Goal: Task Accomplishment & Management: Complete application form

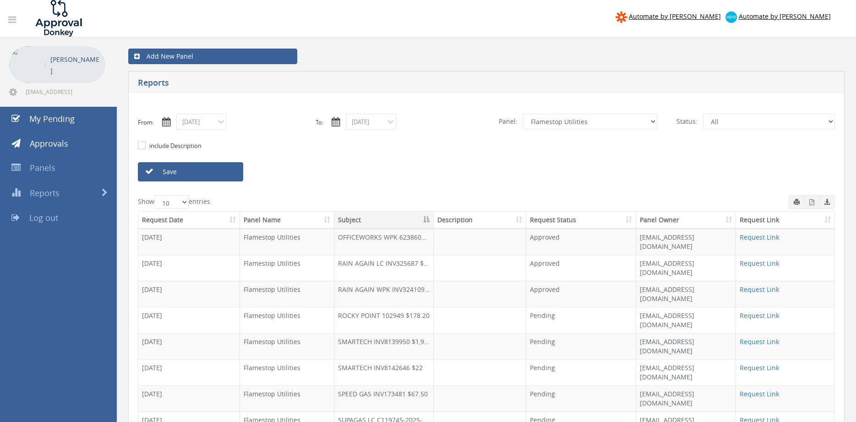
select select "number:9744"
click at [221, 172] on link "Save" at bounding box center [190, 171] width 105 height 19
click at [215, 124] on input "[DATE]" at bounding box center [201, 122] width 50 height 16
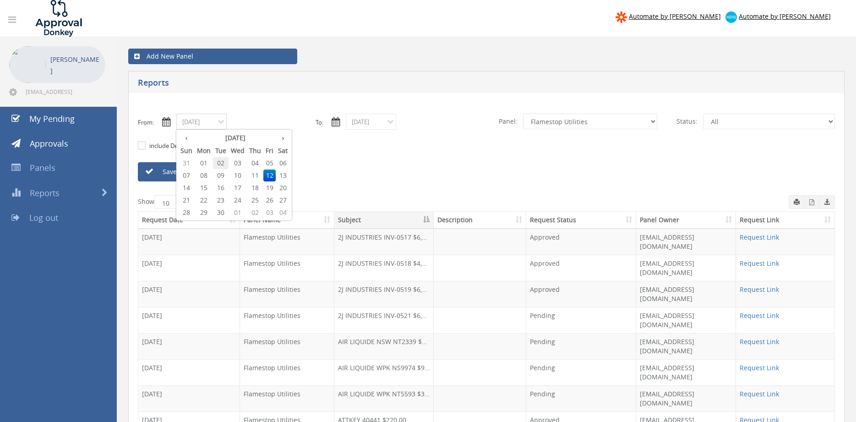
click at [225, 162] on span "02" at bounding box center [221, 163] width 16 height 12
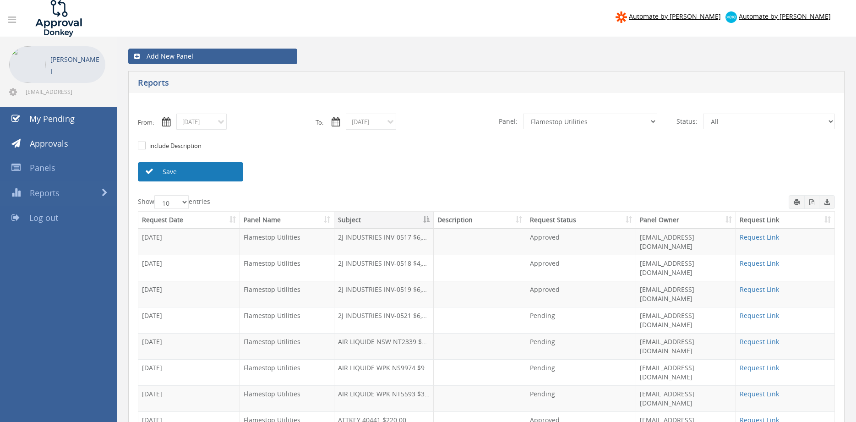
click at [222, 174] on link "Save" at bounding box center [190, 171] width 105 height 19
click at [207, 125] on input "[DATE]" at bounding box center [201, 122] width 50 height 16
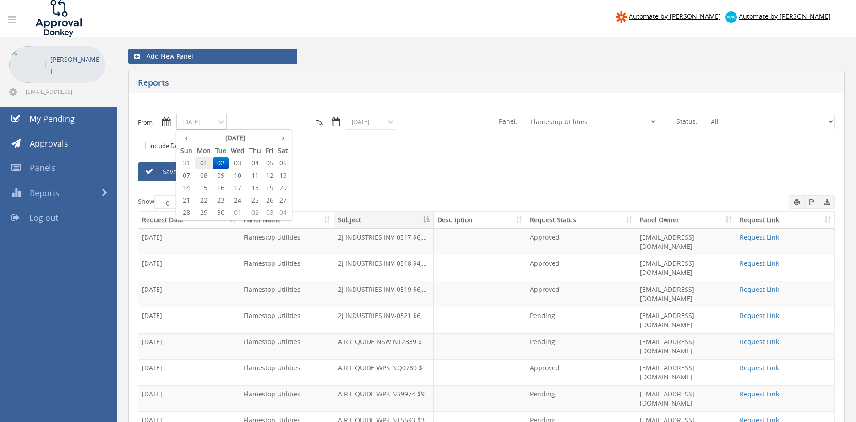
click at [207, 163] on span "01" at bounding box center [204, 163] width 18 height 12
type input "[DATE]"
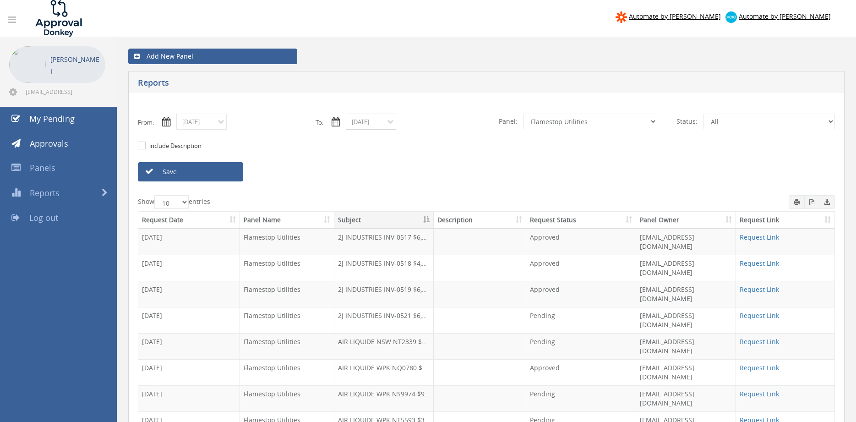
click at [363, 119] on input "[DATE]" at bounding box center [371, 122] width 50 height 16
click at [408, 162] on span "01" at bounding box center [407, 163] width 18 height 12
type input "[DATE]"
click at [218, 124] on input "[DATE]" at bounding box center [201, 122] width 50 height 16
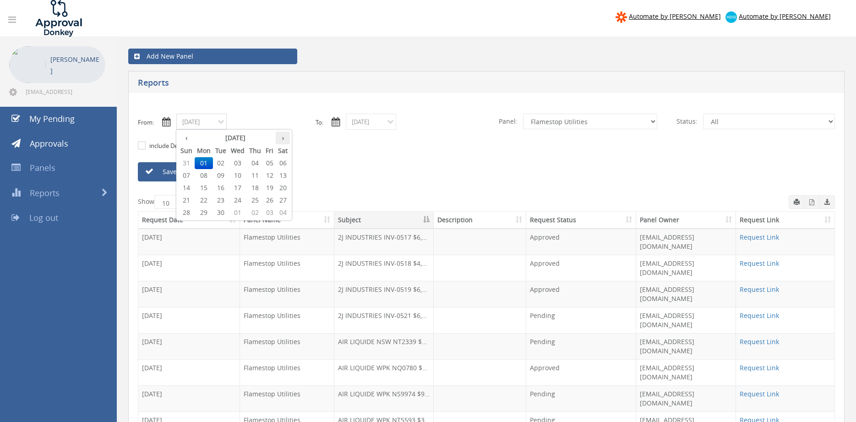
click at [284, 139] on th "›" at bounding box center [283, 137] width 14 height 13
click at [243, 164] on span "01" at bounding box center [237, 163] width 18 height 12
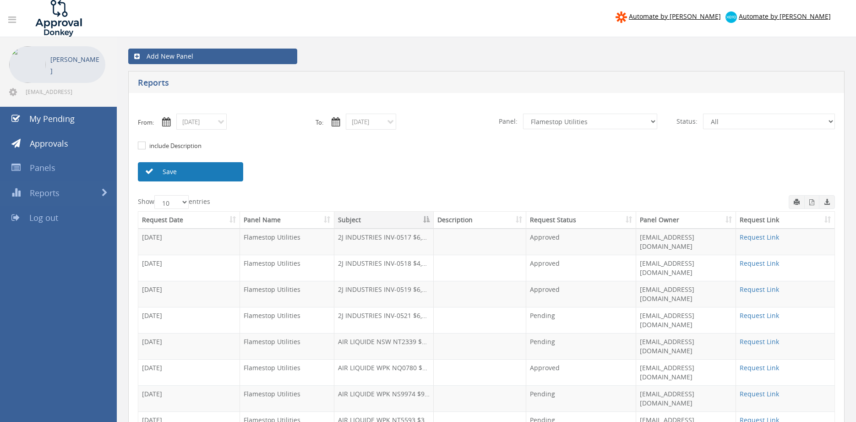
click at [222, 170] on link "Save" at bounding box center [190, 171] width 105 height 19
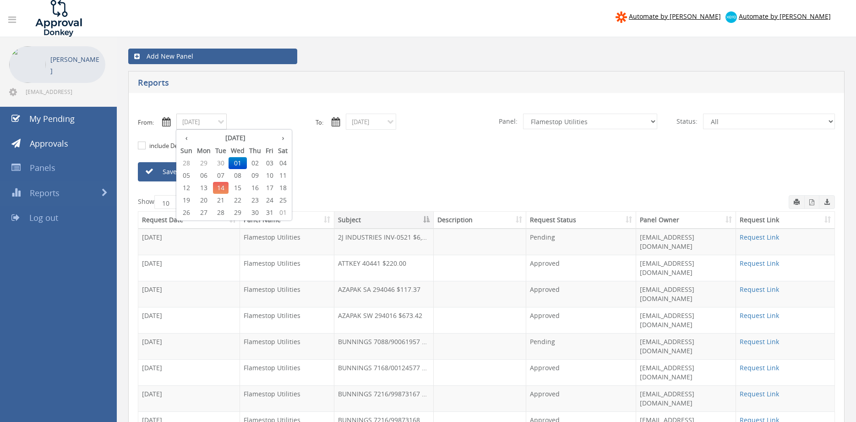
click at [209, 127] on input "[DATE]" at bounding box center [201, 122] width 50 height 16
click at [257, 163] on span "02" at bounding box center [255, 163] width 16 height 12
type input "[DATE]"
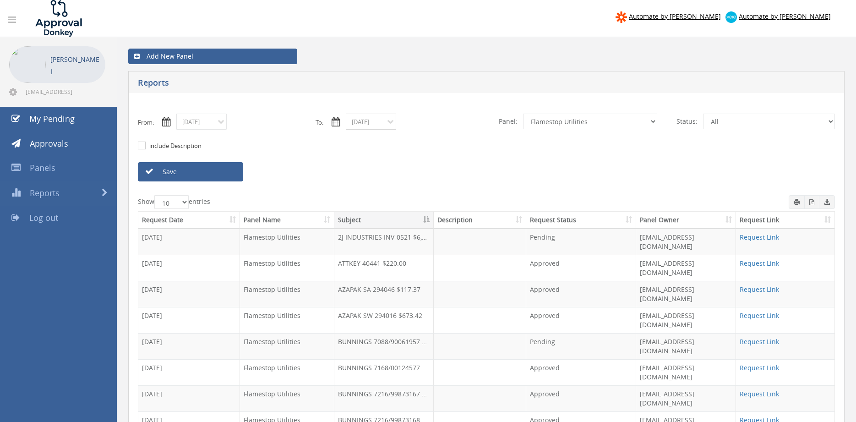
click at [366, 124] on input "[DATE]" at bounding box center [371, 122] width 50 height 16
click at [425, 161] on span "02" at bounding box center [424, 163] width 16 height 12
type input "[DATE]"
click at [227, 171] on link "Save" at bounding box center [190, 171] width 105 height 19
click at [212, 123] on input "[DATE]" at bounding box center [201, 122] width 50 height 16
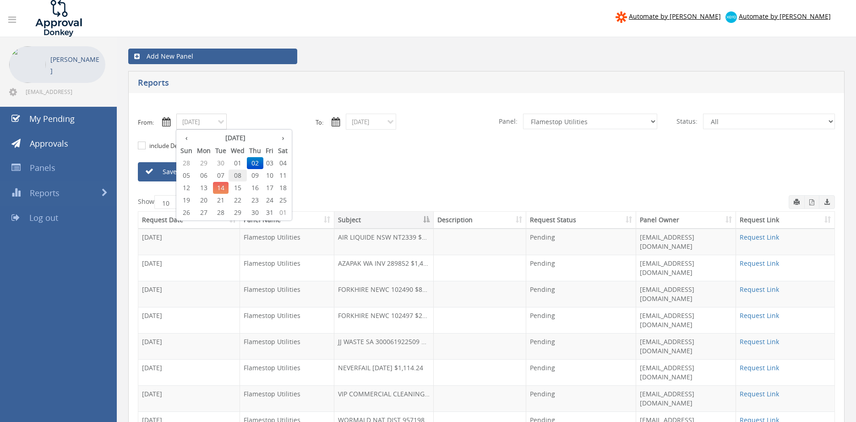
drag, startPoint x: 239, startPoint y: 177, endPoint x: 330, endPoint y: 149, distance: 94.7
click at [240, 176] on span "08" at bounding box center [237, 175] width 18 height 12
type input "[DATE]"
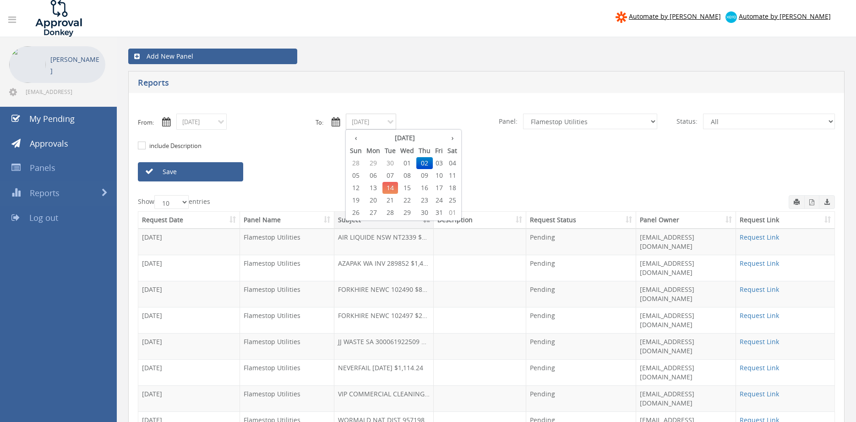
click at [364, 122] on input "[DATE]" at bounding box center [371, 122] width 50 height 16
click at [407, 175] on span "08" at bounding box center [407, 175] width 18 height 12
type input "[DATE]"
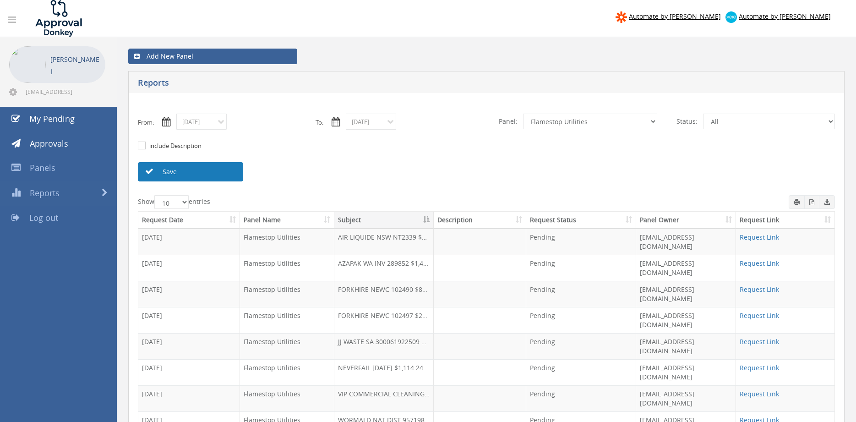
click at [233, 174] on link "Save" at bounding box center [190, 171] width 105 height 19
click at [217, 122] on input "[DATE]" at bounding box center [201, 122] width 50 height 16
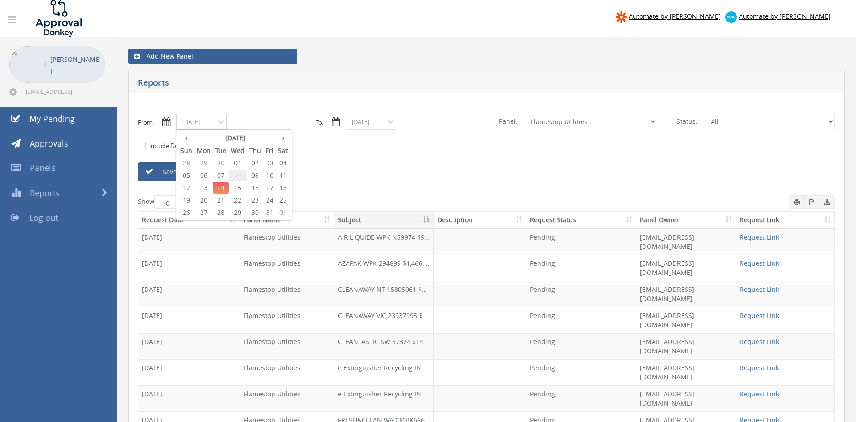
click at [239, 175] on span "08" at bounding box center [237, 175] width 18 height 12
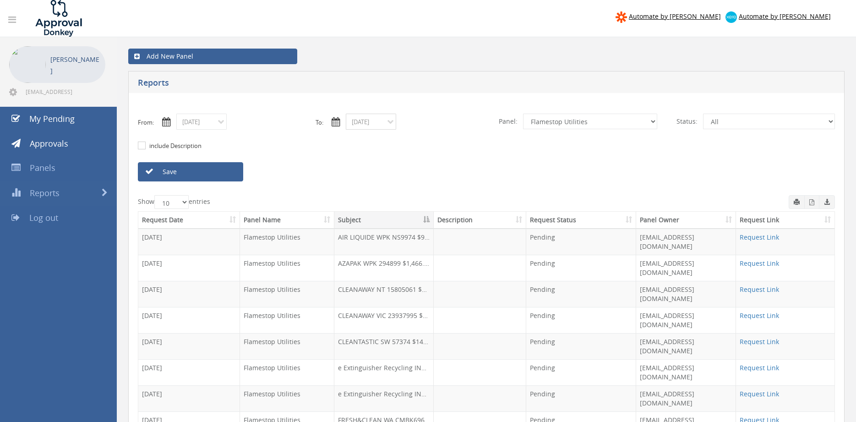
click at [369, 119] on input "[DATE]" at bounding box center [371, 122] width 50 height 16
click at [410, 176] on span "08" at bounding box center [407, 175] width 18 height 12
click at [523, 114] on select "All Alarm Credits RG - 3 NZ Utilities Cable and SAI Global NZ Alarms-1 NZ FX Pa…" at bounding box center [590, 122] width 134 height 16
click option "NZ Alarms-1" at bounding box center [0, 0] width 0 height 0
click at [222, 169] on link "Save" at bounding box center [190, 171] width 105 height 19
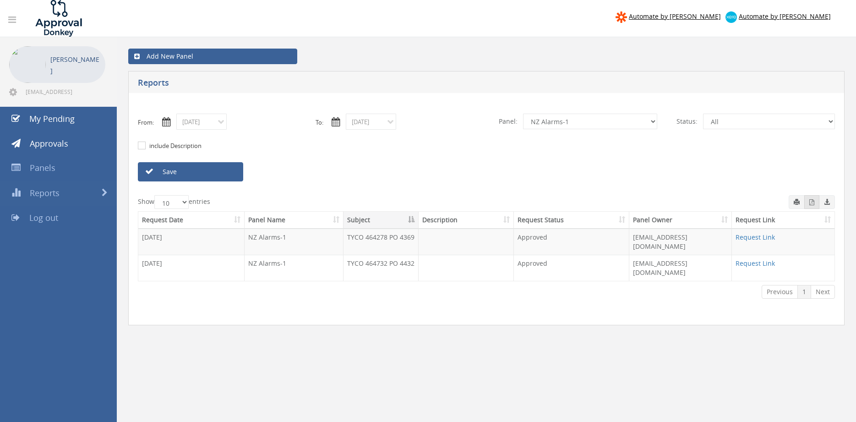
click at [808, 204] on button "button" at bounding box center [811, 202] width 15 height 14
click at [523, 114] on select "All Alarm Credits RG - 3 NZ Utilities Cable and SAI Global NZ Alarms-1 NZ FX Pa…" at bounding box center [590, 122] width 134 height 16
select select "number:9680"
click option "Alarm Suppliers - 2" at bounding box center [0, 0] width 0 height 0
drag, startPoint x: 228, startPoint y: 172, endPoint x: 325, endPoint y: 172, distance: 97.5
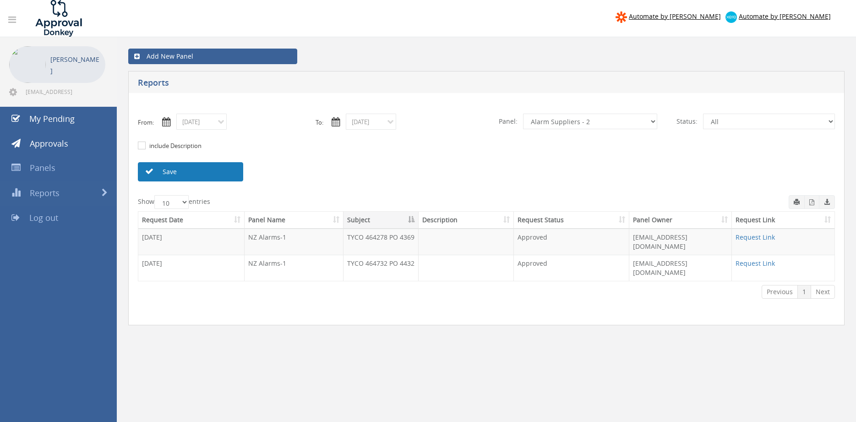
click at [228, 172] on link "Save" at bounding box center [190, 171] width 105 height 19
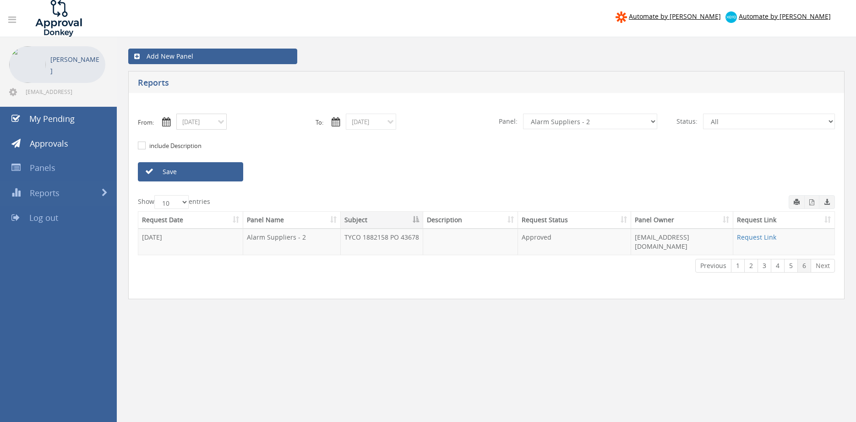
click at [207, 126] on input "[DATE]" at bounding box center [201, 122] width 50 height 16
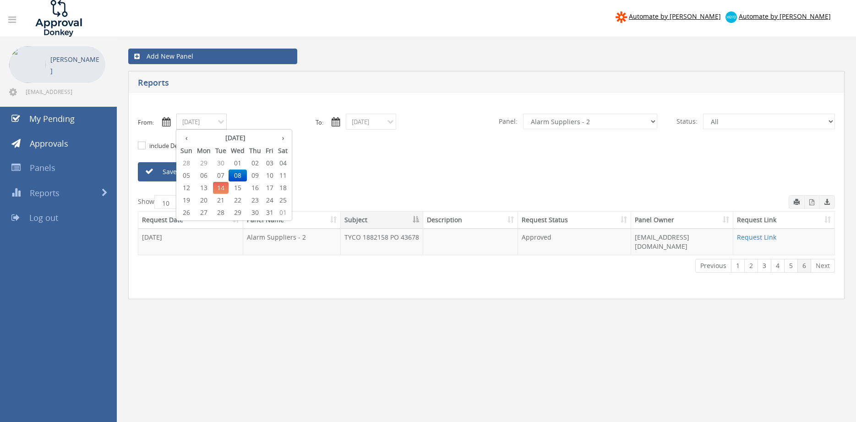
click at [177, 137] on div "‹ [DATE] › Sun Mon Tue Wed Thu Fri Sat 28 29 30 01 02 03 04 05 06 07 08 09 10 1…" at bounding box center [233, 175] width 115 height 91
click at [185, 140] on th "‹" at bounding box center [186, 137] width 16 height 13
click at [238, 200] on span "24" at bounding box center [237, 200] width 18 height 12
type input "[DATE]"
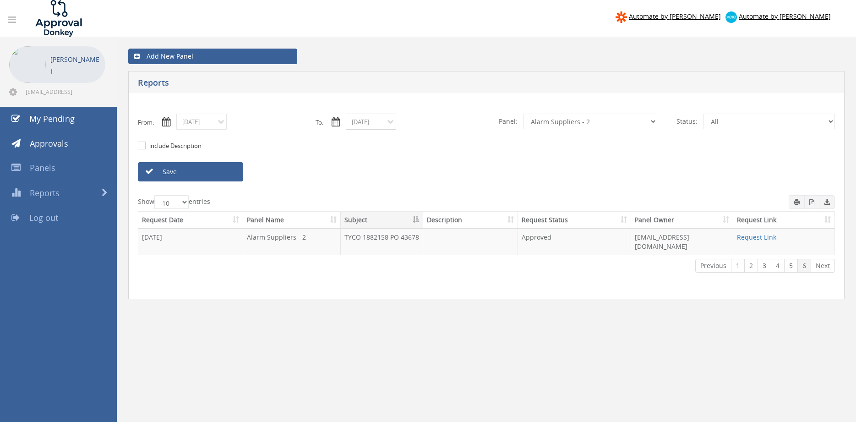
click at [360, 123] on input "[DATE]" at bounding box center [371, 122] width 50 height 16
click at [355, 139] on th "‹" at bounding box center [355, 137] width 16 height 13
click at [408, 199] on span "24" at bounding box center [407, 200] width 18 height 12
type input "[DATE]"
click at [229, 174] on link "Save" at bounding box center [190, 171] width 105 height 19
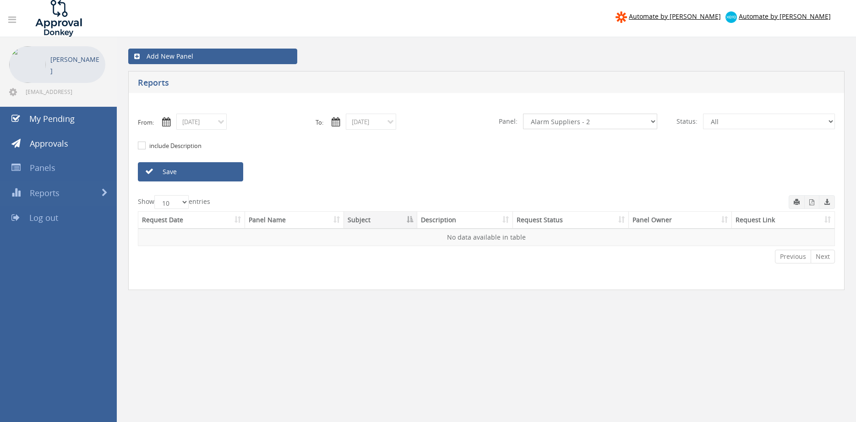
click at [523, 114] on select "All Alarm Credits RG - 3 NZ Utilities Cable and SAI Global NZ Alarms-1 NZ FX Pa…" at bounding box center [590, 122] width 134 height 16
select select "number:11503"
click option "NZ Alarms-1" at bounding box center [0, 0] width 0 height 0
click at [227, 170] on link "Save" at bounding box center [190, 171] width 105 height 19
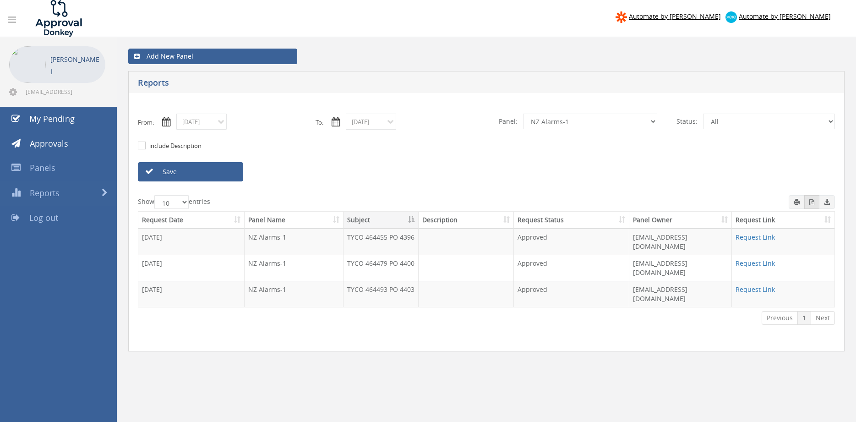
click at [808, 201] on button "button" at bounding box center [811, 202] width 15 height 14
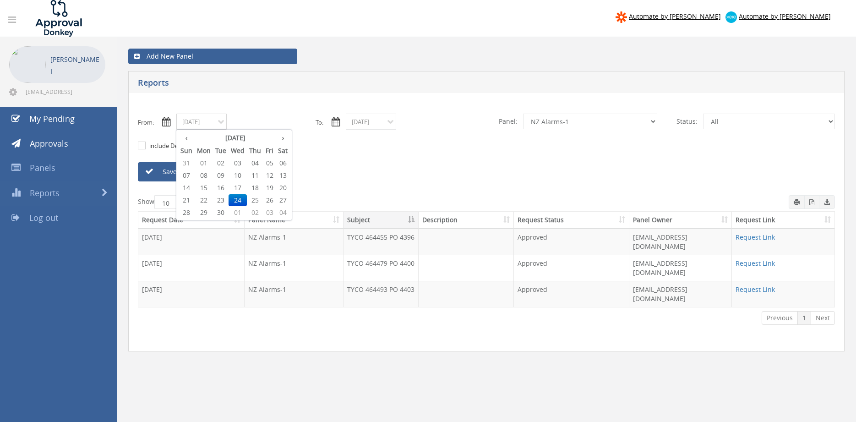
click at [217, 126] on input "[DATE]" at bounding box center [201, 122] width 50 height 16
click at [284, 137] on th "›" at bounding box center [283, 137] width 14 height 13
drag, startPoint x: 242, startPoint y: 164, endPoint x: 270, endPoint y: 159, distance: 27.9
click at [241, 164] on span "01" at bounding box center [237, 163] width 18 height 12
type input "[DATE]"
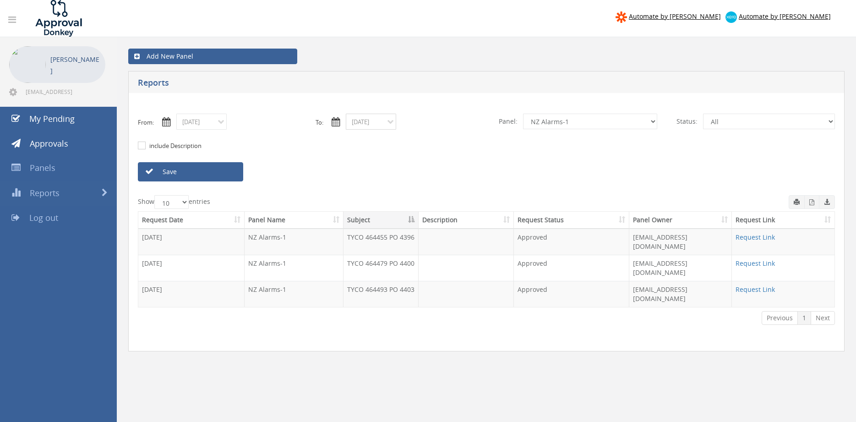
click at [388, 125] on input "[DATE]" at bounding box center [371, 122] width 50 height 16
click at [451, 139] on th "›" at bounding box center [452, 137] width 14 height 13
click at [411, 163] on span "01" at bounding box center [407, 163] width 18 height 12
type input "[DATE]"
click at [523, 114] on select "All Alarm Credits RG - 3 NZ Utilities Cable and SAI Global NZ Alarms-1 NZ FX Pa…" at bounding box center [590, 122] width 134 height 16
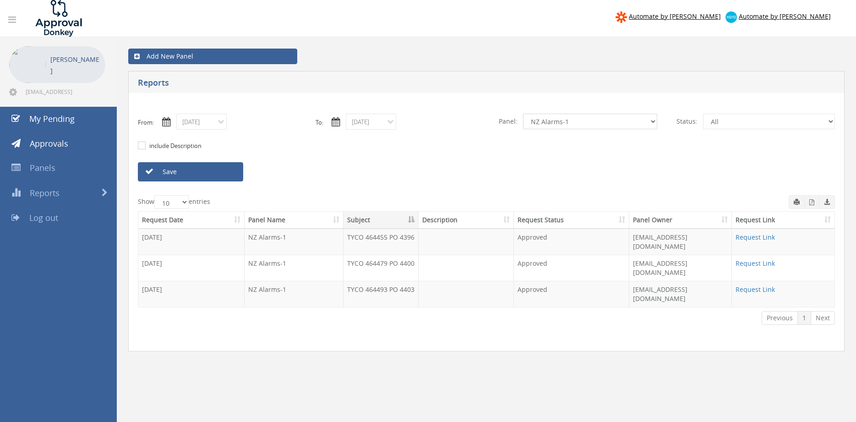
select select "number:9741"
click option "NZ Payables - 2" at bounding box center [0, 0] width 0 height 0
click at [228, 172] on link "Save" at bounding box center [190, 171] width 105 height 19
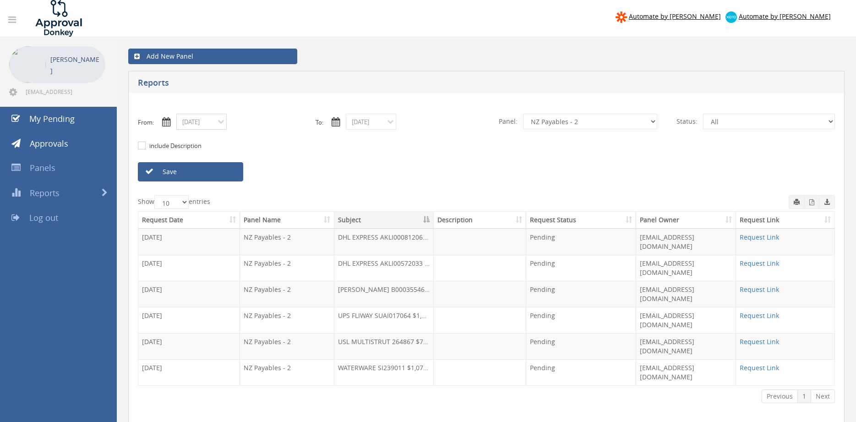
click at [208, 120] on input "[DATE]" at bounding box center [201, 122] width 50 height 16
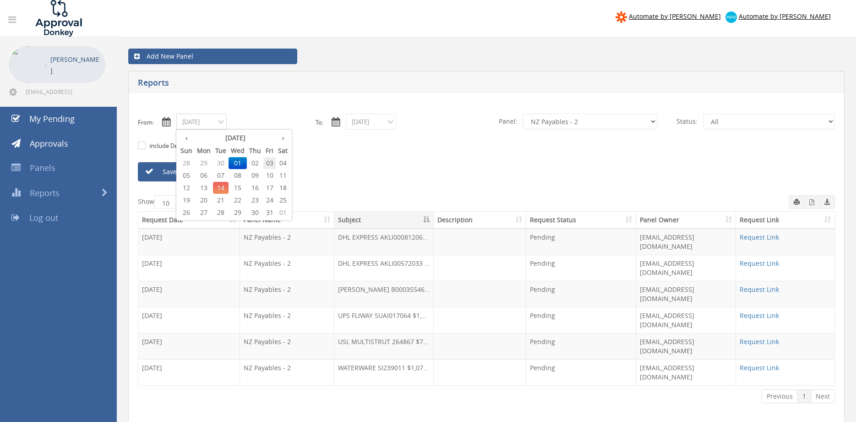
click at [272, 162] on span "03" at bounding box center [269, 163] width 12 height 12
type input "[DATE]"
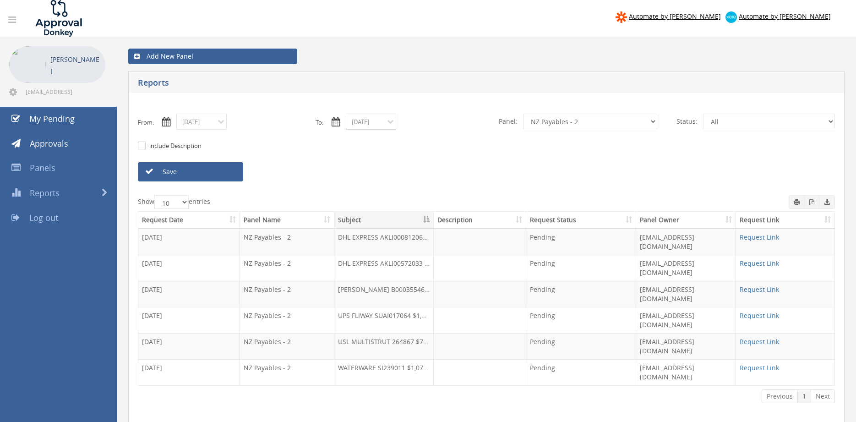
click at [375, 125] on input "[DATE]" at bounding box center [371, 122] width 50 height 16
drag, startPoint x: 445, startPoint y: 161, endPoint x: 373, endPoint y: 162, distance: 71.4
click at [445, 161] on span "03" at bounding box center [439, 163] width 12 height 12
type input "[DATE]"
click at [227, 170] on link "Save" at bounding box center [190, 171] width 105 height 19
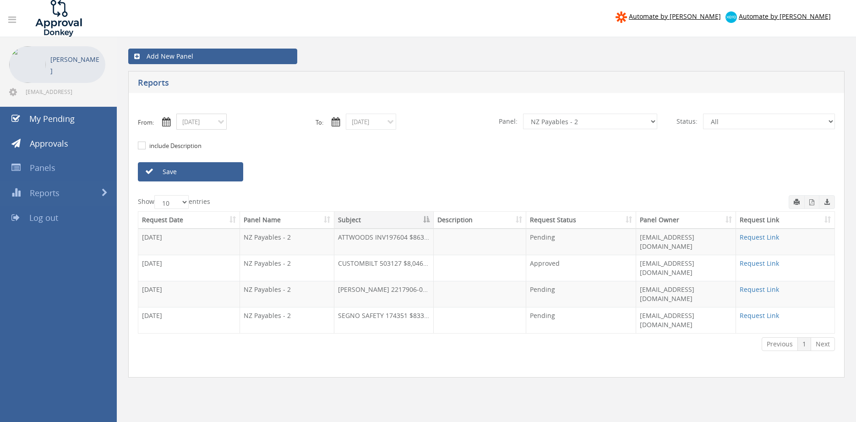
click at [201, 120] on input "[DATE]" at bounding box center [201, 122] width 50 height 16
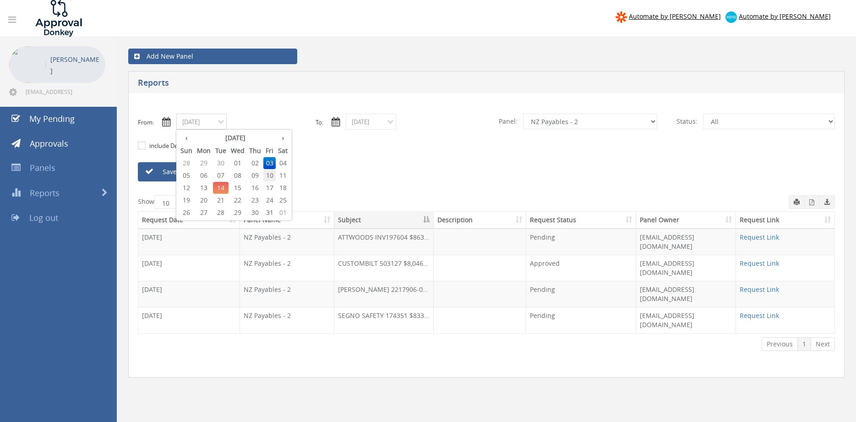
click at [270, 174] on span "10" at bounding box center [269, 175] width 12 height 12
type input "[DATE]"
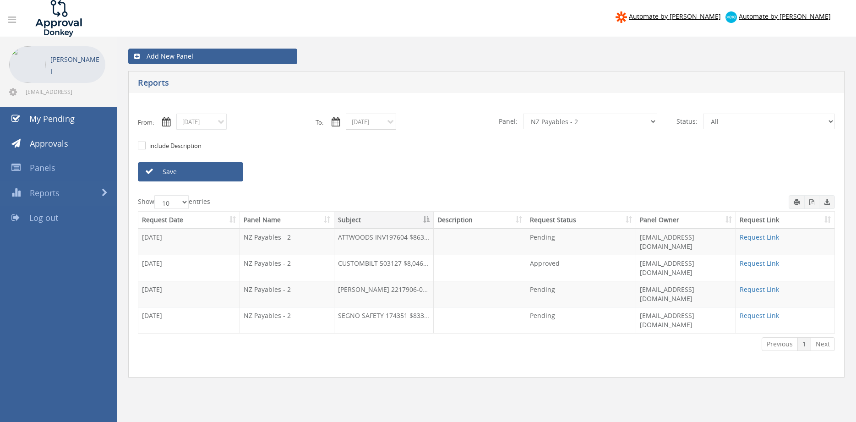
click at [371, 124] on input "[DATE]" at bounding box center [371, 122] width 50 height 16
click at [440, 178] on span "10" at bounding box center [439, 175] width 12 height 12
type input "[DATE]"
click at [219, 174] on link "Save" at bounding box center [190, 171] width 105 height 19
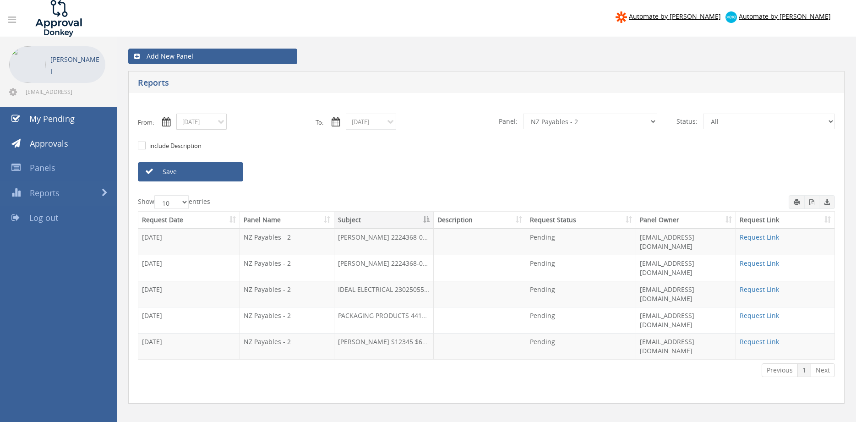
click at [210, 125] on input "[DATE]" at bounding box center [201, 122] width 50 height 16
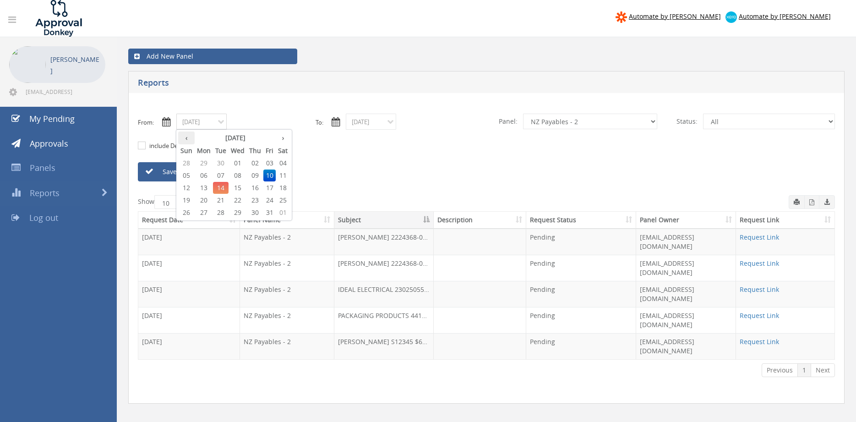
click at [189, 136] on th "‹" at bounding box center [186, 137] width 16 height 13
click at [236, 197] on span "24" at bounding box center [237, 200] width 18 height 12
type input "[DATE]"
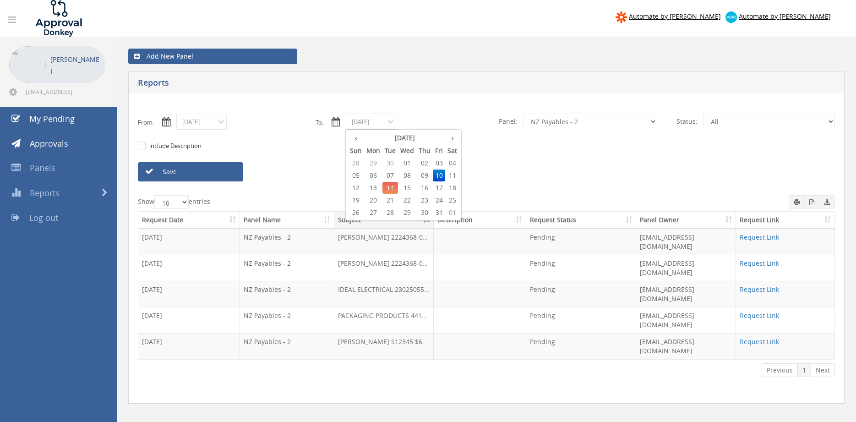
click at [363, 125] on input "[DATE]" at bounding box center [371, 122] width 50 height 16
click at [356, 140] on th "‹" at bounding box center [355, 137] width 16 height 13
click at [407, 200] on span "24" at bounding box center [407, 200] width 18 height 12
type input "[DATE]"
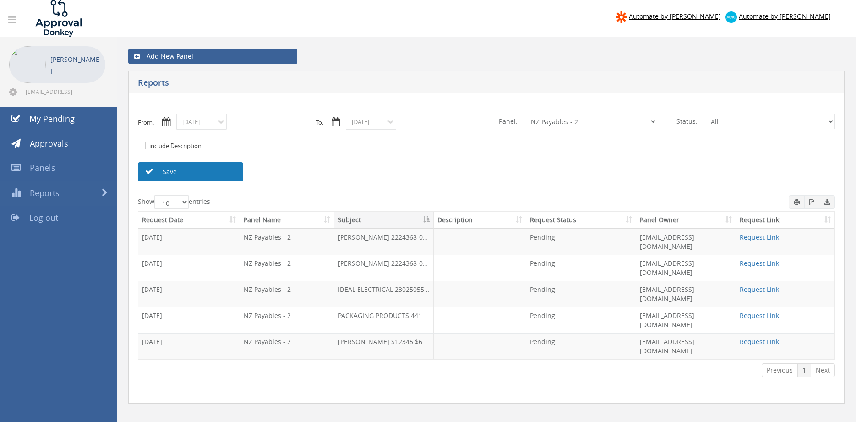
click at [232, 173] on link "Save" at bounding box center [190, 171] width 105 height 19
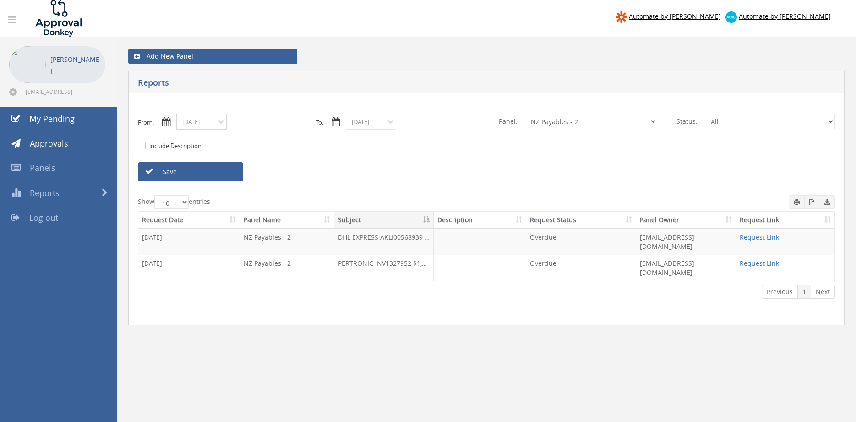
click at [207, 124] on input "[DATE]" at bounding box center [201, 122] width 50 height 16
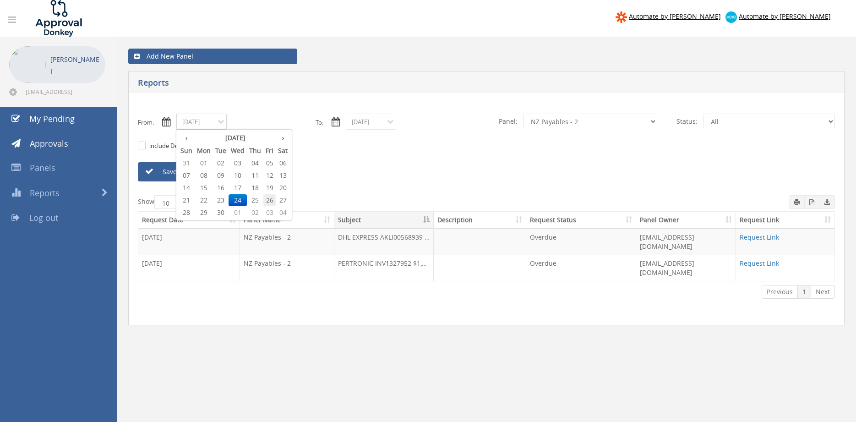
click at [269, 198] on span "26" at bounding box center [269, 200] width 12 height 12
type input "[DATE]"
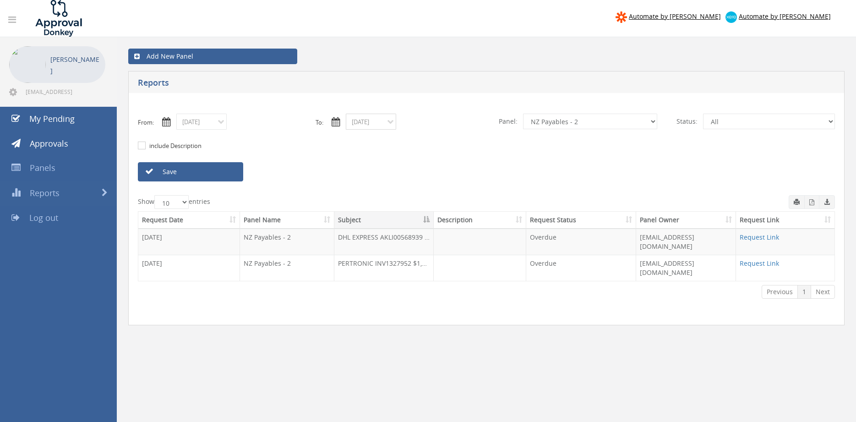
click at [368, 125] on input "[DATE]" at bounding box center [371, 122] width 50 height 16
click at [439, 199] on span "26" at bounding box center [439, 200] width 12 height 12
type input "[DATE]"
click at [234, 175] on link "Save" at bounding box center [190, 171] width 105 height 19
click at [203, 122] on input "[DATE]" at bounding box center [201, 122] width 50 height 16
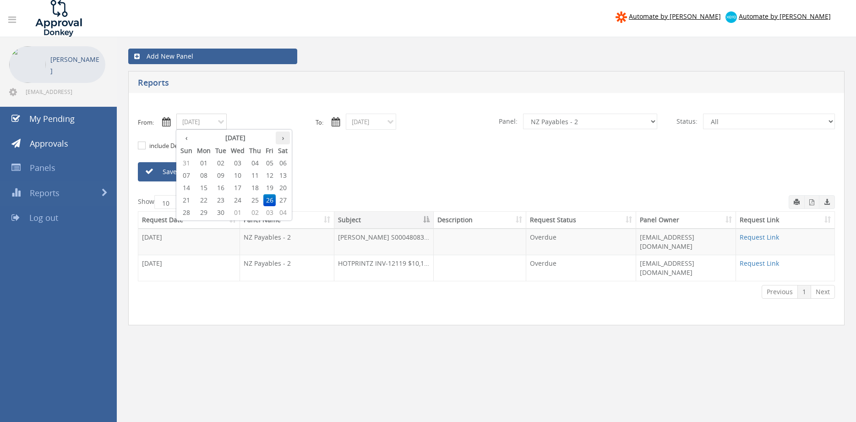
click at [283, 138] on th "›" at bounding box center [283, 137] width 14 height 13
click at [242, 160] on span "01" at bounding box center [237, 163] width 18 height 12
type input "[DATE]"
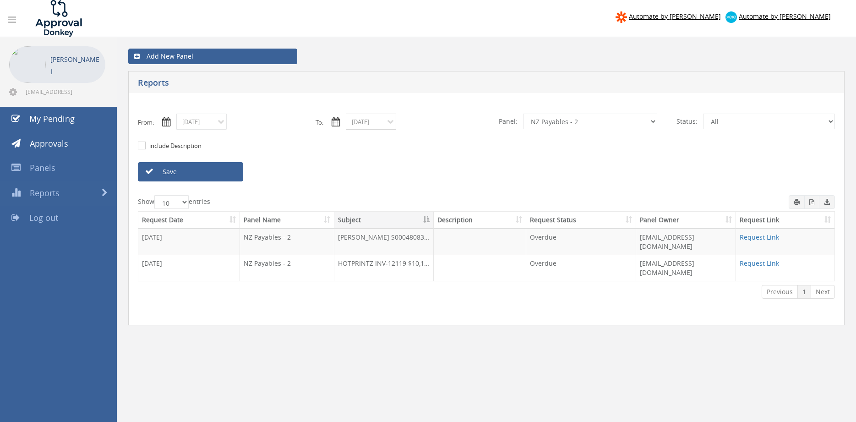
click at [388, 121] on input "[DATE]" at bounding box center [371, 122] width 50 height 16
click at [455, 137] on th "›" at bounding box center [452, 137] width 14 height 13
click at [405, 160] on span "01" at bounding box center [407, 163] width 18 height 12
type input "[DATE]"
click at [523, 114] on select "All Alarm Credits RG - 3 NZ Utilities Cable and SAI Global NZ Alarms-1 NZ FX Pa…" at bounding box center [590, 122] width 134 height 16
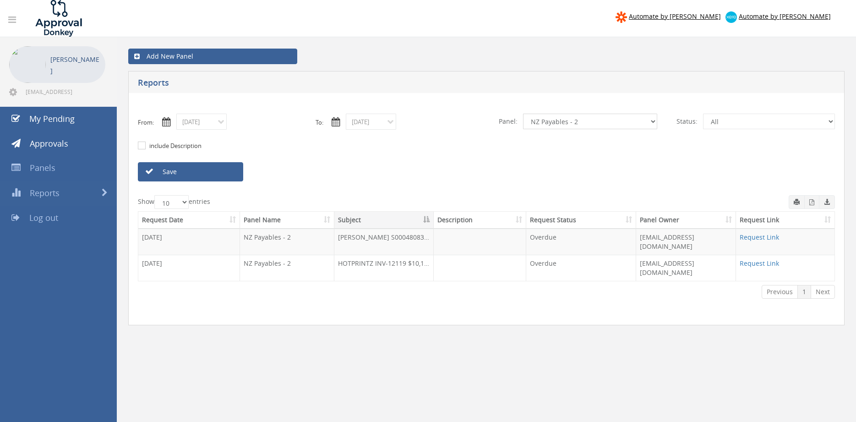
select select "number:13141"
click option "NZ Utilities" at bounding box center [0, 0] width 0 height 0
click at [228, 173] on link "Save" at bounding box center [190, 171] width 105 height 19
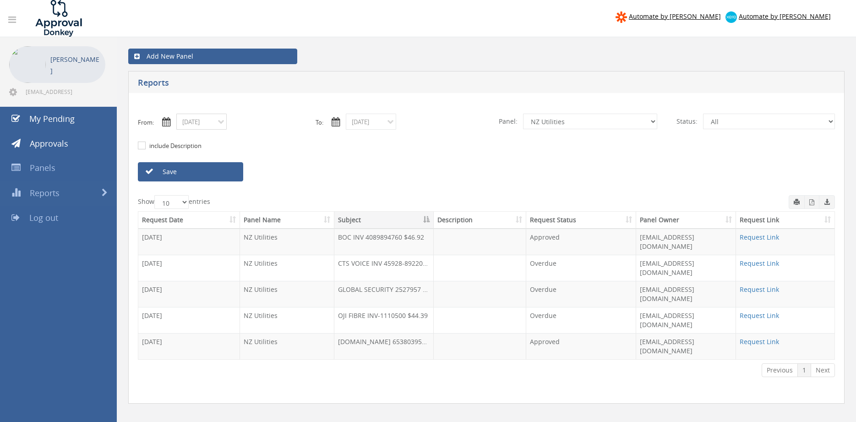
click at [206, 125] on input "[DATE]" at bounding box center [201, 122] width 50 height 16
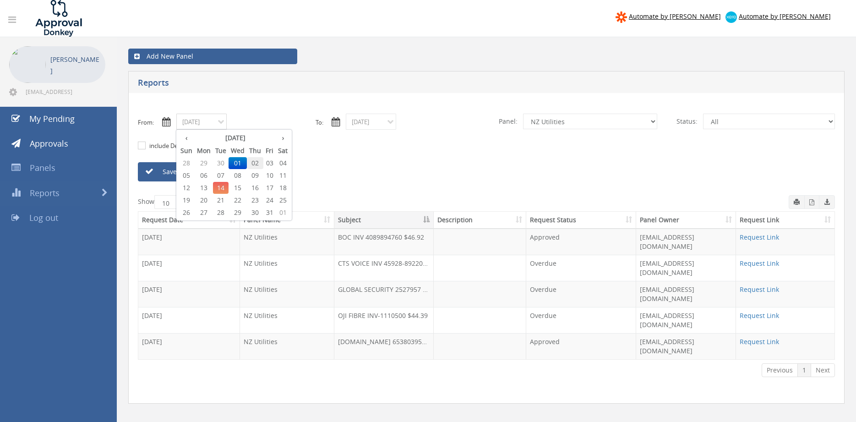
click at [254, 158] on span "02" at bounding box center [255, 163] width 16 height 12
type input "[DATE]"
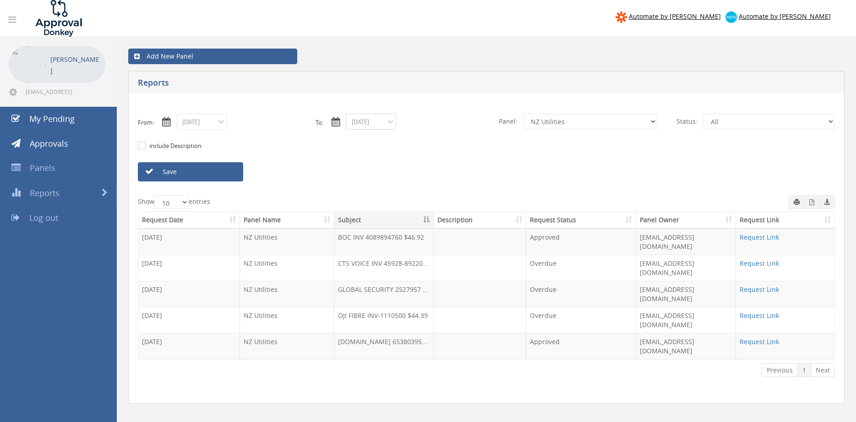
click at [373, 119] on input "[DATE]" at bounding box center [371, 122] width 50 height 16
click at [428, 161] on span "02" at bounding box center [424, 163] width 16 height 12
type input "[DATE]"
click at [232, 173] on link "Save" at bounding box center [190, 171] width 105 height 19
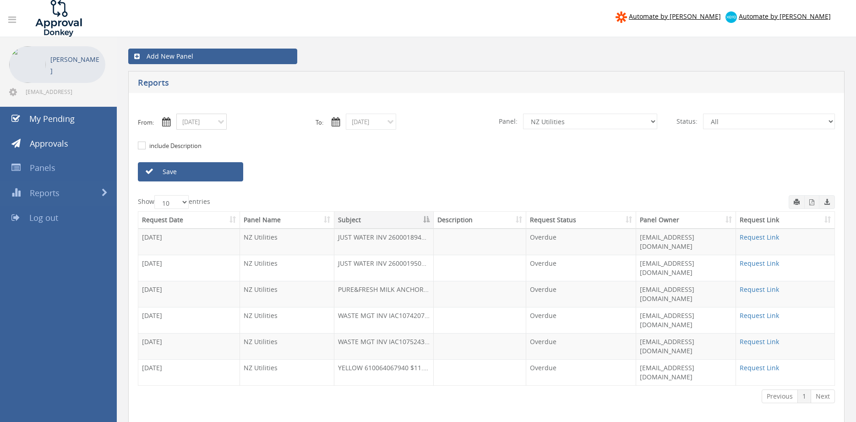
click at [214, 128] on input "[DATE]" at bounding box center [201, 122] width 50 height 16
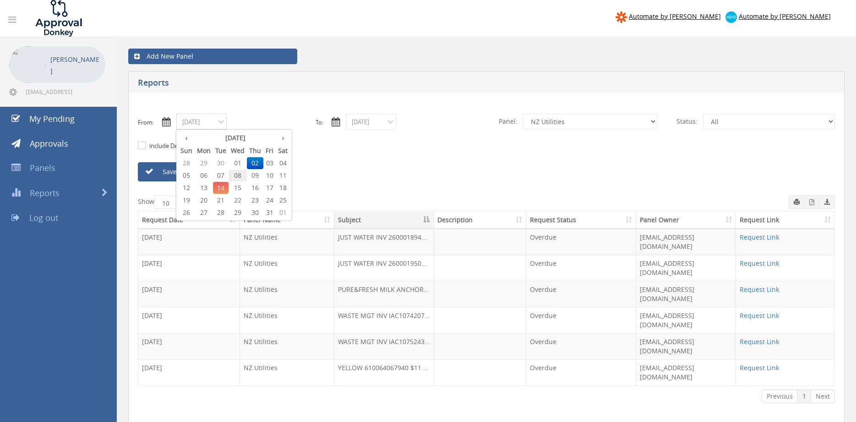
click at [238, 174] on span "08" at bounding box center [237, 175] width 18 height 12
type input "[DATE]"
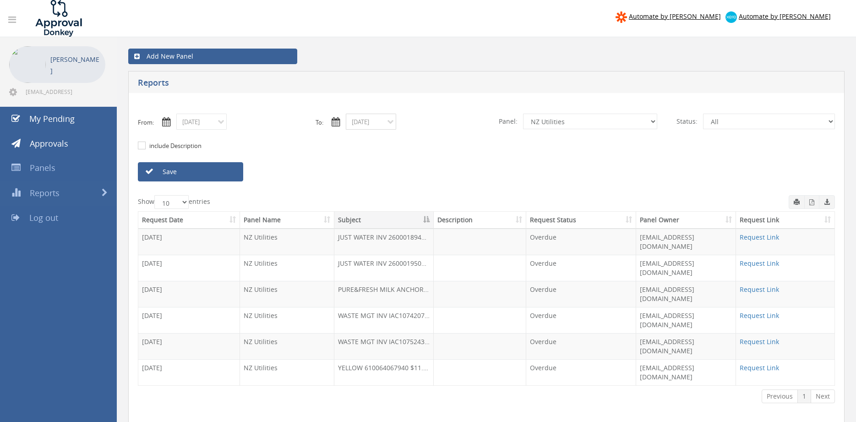
click at [371, 124] on input "[DATE]" at bounding box center [371, 122] width 50 height 16
click at [408, 174] on span "08" at bounding box center [407, 175] width 18 height 12
type input "[DATE]"
click at [234, 176] on link "Save" at bounding box center [190, 171] width 105 height 19
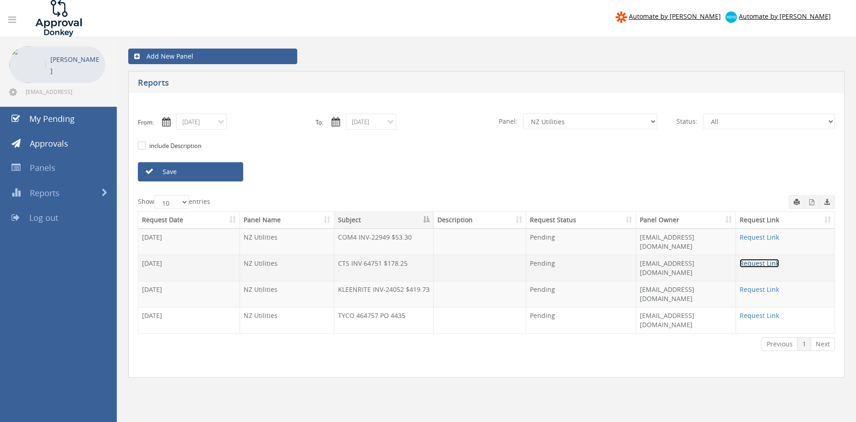
click at [745, 259] on link "Request Link" at bounding box center [758, 263] width 39 height 9
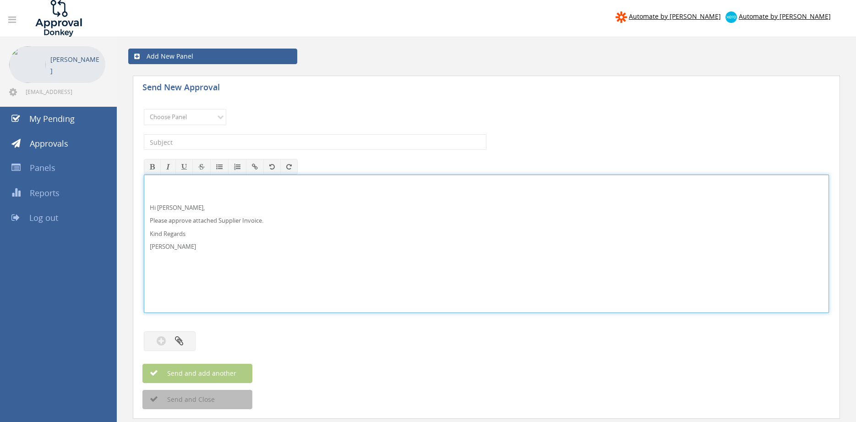
drag, startPoint x: 175, startPoint y: 204, endPoint x: 199, endPoint y: 204, distance: 23.8
click at [175, 205] on p "Hi Rob," at bounding box center [486, 207] width 673 height 9
click at [144, 184] on div "Hi Paul and Ben, Please approve attached Supplier Invoice. Kind Regards Pam Wal…" at bounding box center [486, 243] width 685 height 138
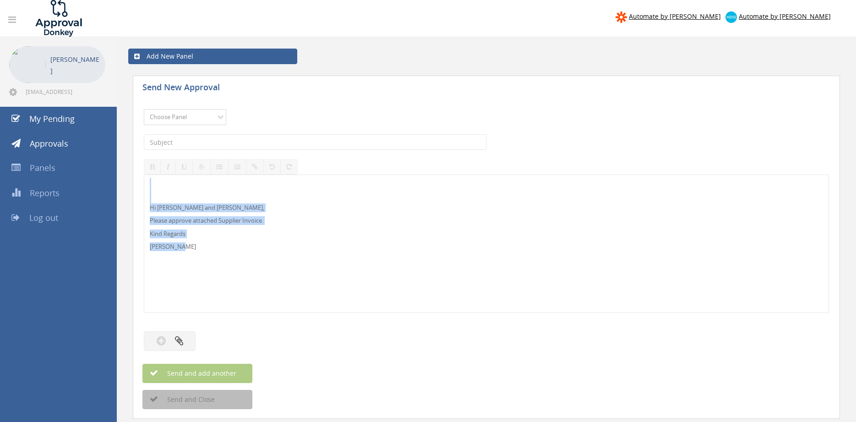
select select "9744"
click option "Flamestop Utilities" at bounding box center [0, 0] width 0 height 0
click at [227, 139] on input "text" at bounding box center [315, 142] width 342 height 16
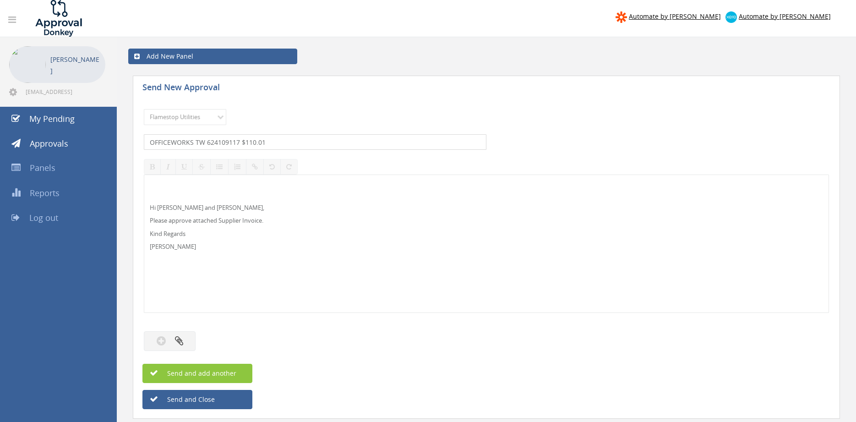
type input "OFFICEWORKS TW 624109117 $110.01"
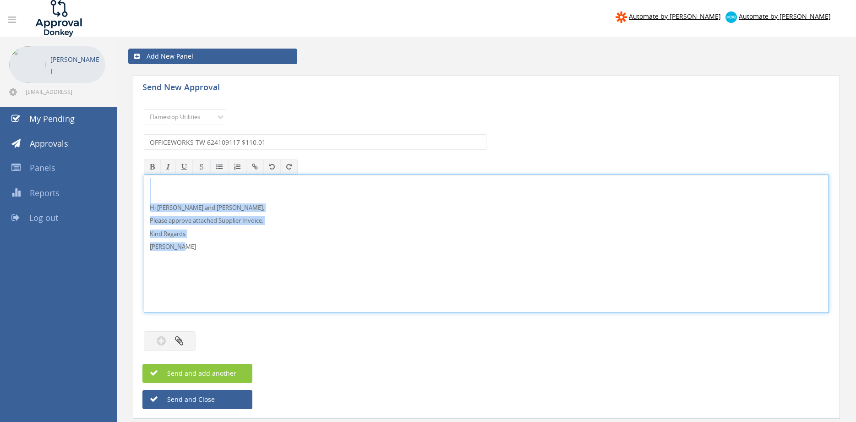
drag, startPoint x: 200, startPoint y: 246, endPoint x: 136, endPoint y: 190, distance: 85.1
click at [144, 180] on div "Hi Paul and Ben, Please approve attached Supplier Invoice. Kind Regards Pam Wal…" at bounding box center [486, 243] width 685 height 138
copy div "Hi Paul and Ben, Please approve attached Supplier Invoice. Kind Regards Pam Wal…"
click at [178, 338] on icon "button" at bounding box center [179, 340] width 8 height 11
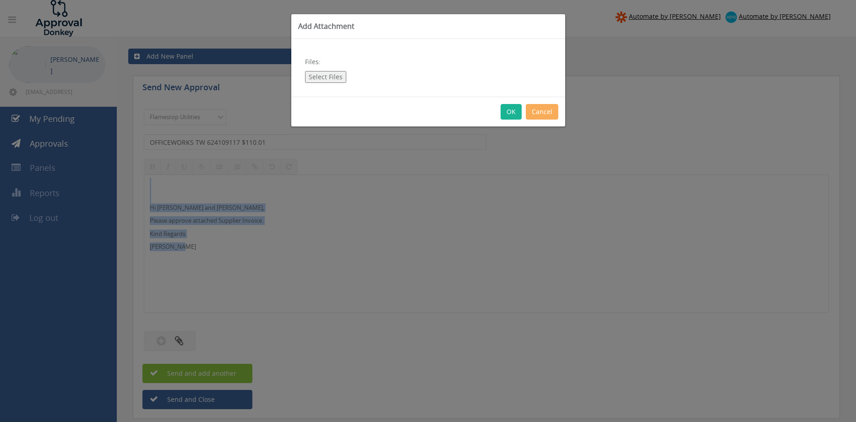
click at [319, 80] on button "Select Files" at bounding box center [325, 77] width 41 height 12
type input "C:\fakepath\Officeworks TW Invoice 624109117 26.09.25.pdf"
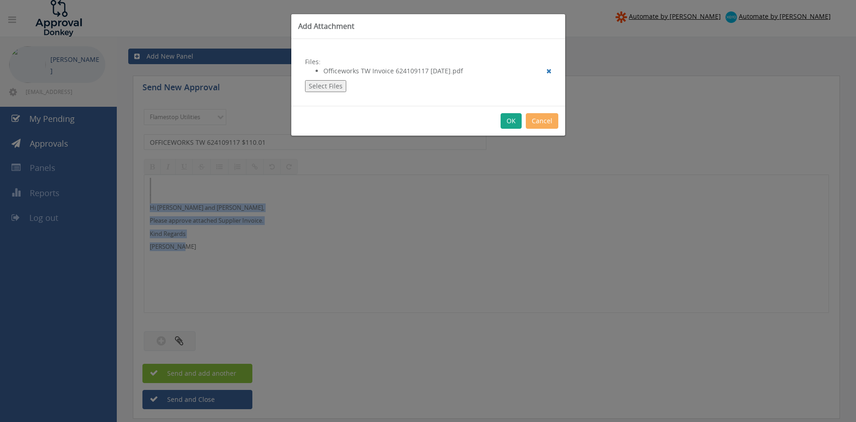
click at [510, 120] on button "OK" at bounding box center [510, 121] width 21 height 16
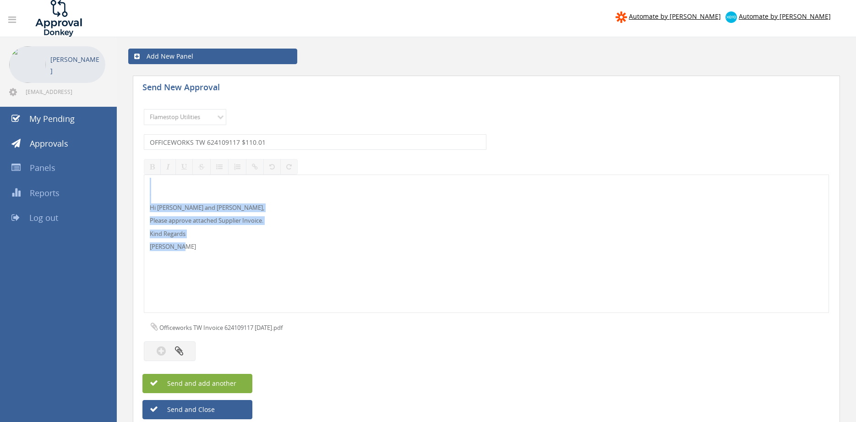
click at [235, 388] on button "Send and add another" at bounding box center [197, 383] width 110 height 19
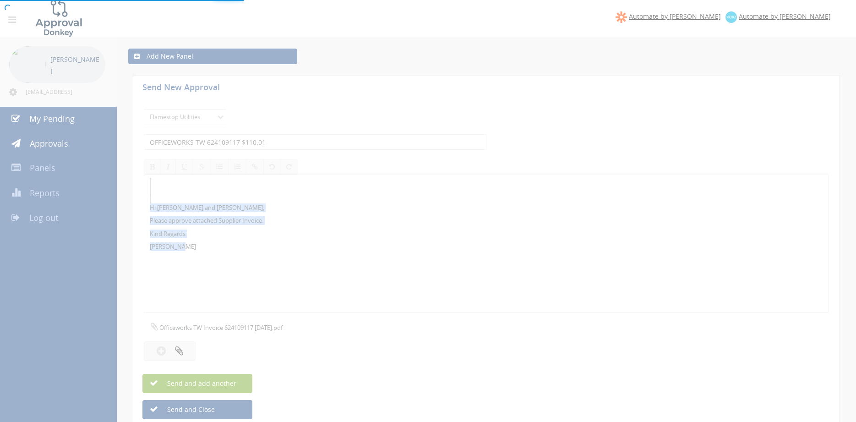
select select
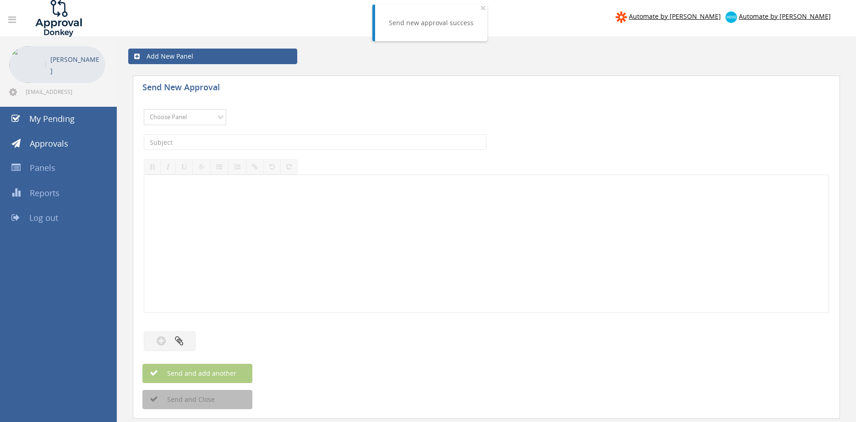
click at [144, 109] on select "Choose Panel Alarm Credits RG - 3 NZ Utilities Cable and SAI Global NZ Alarms-1…" at bounding box center [185, 117] width 82 height 16
select select "9744"
click option "Flamestop Utilities" at bounding box center [0, 0] width 0 height 0
click at [235, 139] on input "text" at bounding box center [315, 142] width 342 height 16
type input "OFFICEWORKS VIC 623857217 $160.00"
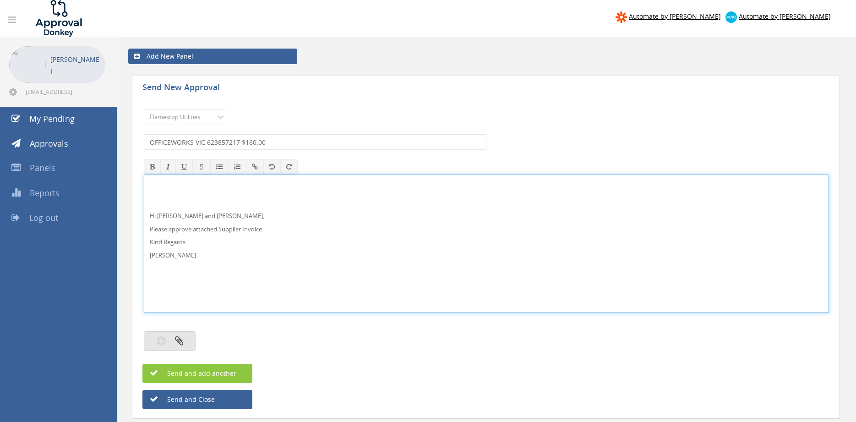
click at [186, 342] on button "button" at bounding box center [170, 341] width 52 height 20
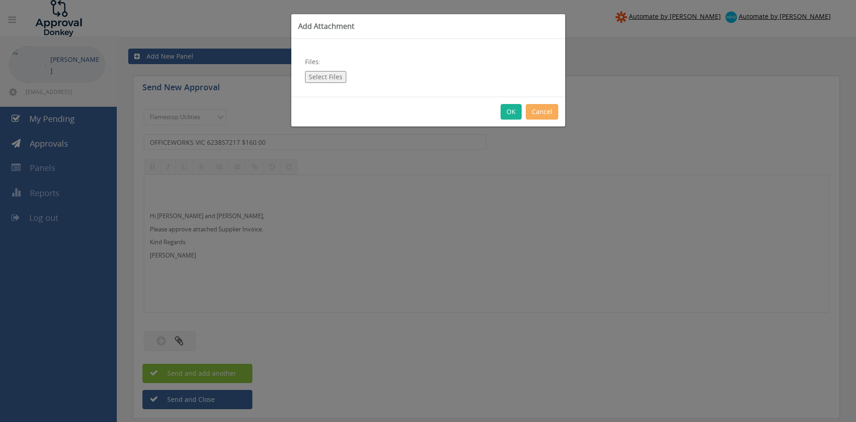
click at [333, 76] on button "Select Files" at bounding box center [325, 77] width 41 height 12
type input "C:\fakepath\OFFICEWORKS VIC 623857217 12.9.25.pdf"
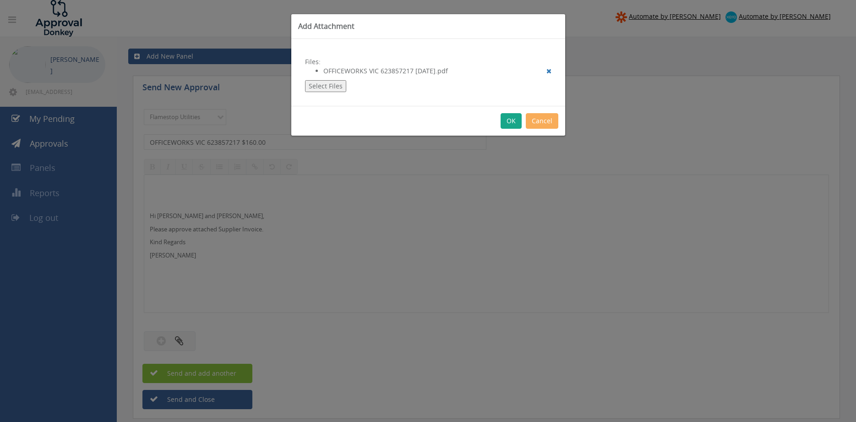
click at [508, 121] on button "OK" at bounding box center [510, 121] width 21 height 16
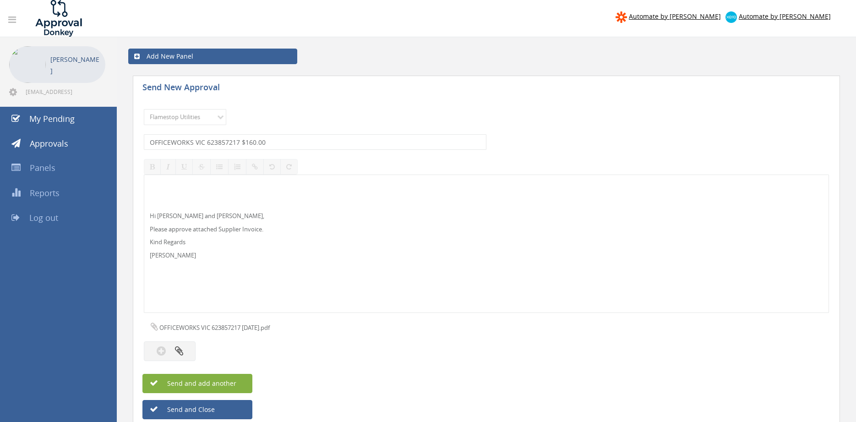
click at [227, 385] on span "Send and add another" at bounding box center [191, 383] width 89 height 9
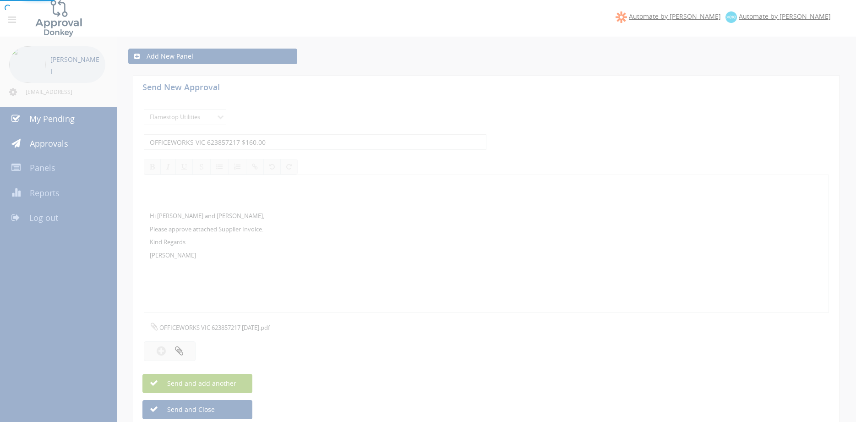
select select
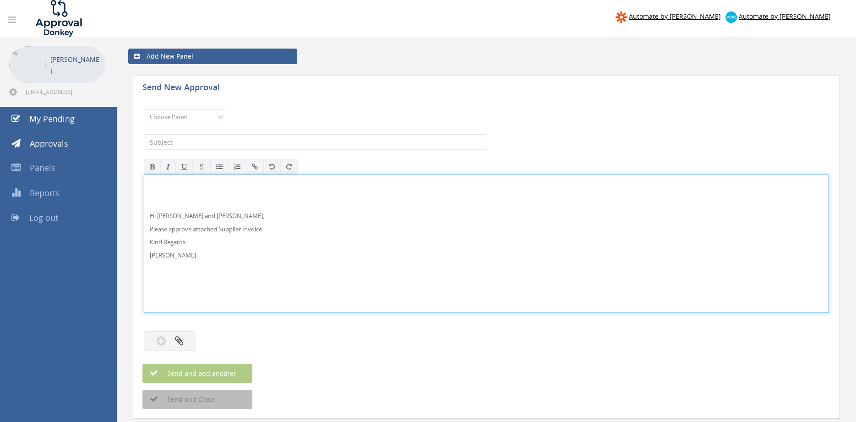
click at [204, 220] on p "Hi Paul and Ben," at bounding box center [486, 216] width 673 height 9
drag, startPoint x: 163, startPoint y: 215, endPoint x: 195, endPoint y: 215, distance: 31.1
click at [195, 215] on p "Hi Paul and Ben," at bounding box center [486, 216] width 673 height 9
drag, startPoint x: 204, startPoint y: 260, endPoint x: 153, endPoint y: 216, distance: 67.4
click at [144, 180] on div "Hi Rob, Please approve attached Supplier Invoice. Kind Regards Pam Walker" at bounding box center [486, 243] width 685 height 138
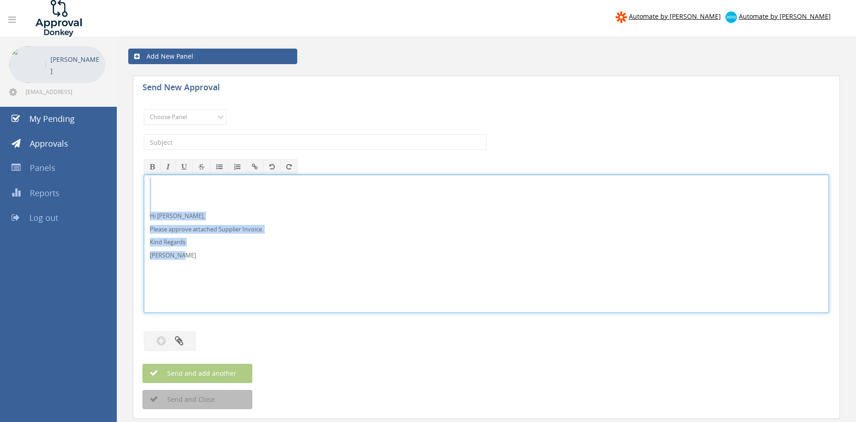
copy div "Hi Rob, Please approve attached Supplier Invoice. Kind Regards Pam Walker"
click at [144, 109] on select "Choose Panel Alarm Credits RG - 3 NZ Utilities Cable and SAI Global NZ Alarms-1…" at bounding box center [185, 117] width 82 height 16
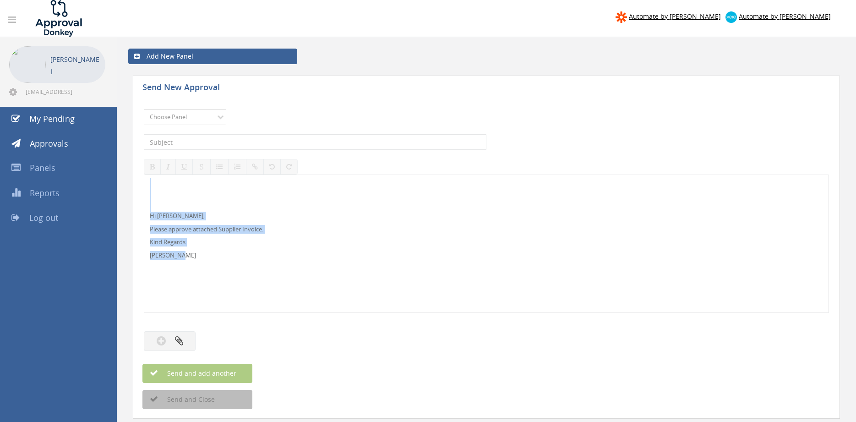
select select "9680"
click option "Alarm Suppliers - 2" at bounding box center [0, 0] width 0 height 0
click at [240, 144] on input "text" at bounding box center [315, 142] width 342 height 16
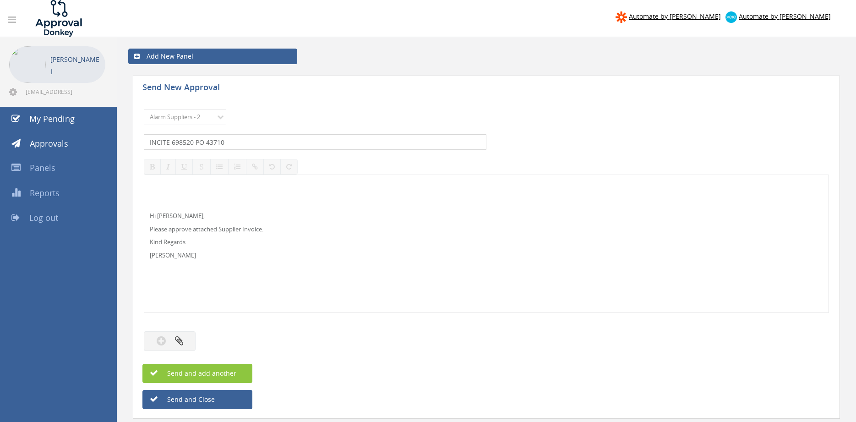
type input "INCITE 698520 PO 43710"
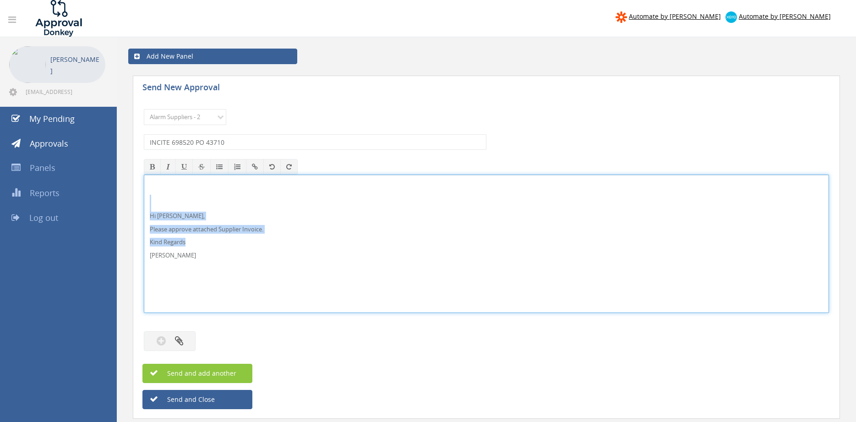
drag, startPoint x: 195, startPoint y: 264, endPoint x: 174, endPoint y: 222, distance: 46.7
click at [144, 196] on div "Hi Rob, Please approve attached Supplier Invoice. Kind Regards Pam Walker" at bounding box center [486, 243] width 685 height 138
copy div "Hi Rob, Please approve attached Supplier Invoice. Kind Regards"
click at [177, 338] on icon "button" at bounding box center [179, 340] width 8 height 11
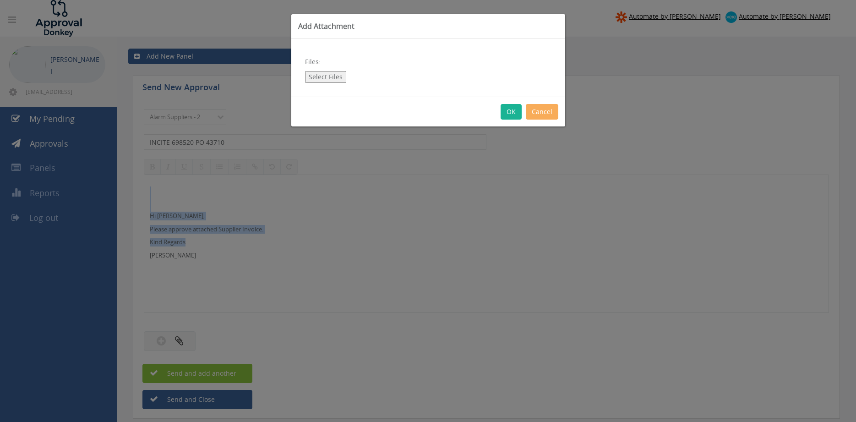
click at [337, 76] on button "Select Files" at bounding box center [325, 77] width 41 height 12
type input "C:\fakepath\INCITE 698520 03.10.25 PO 43710.pdf"
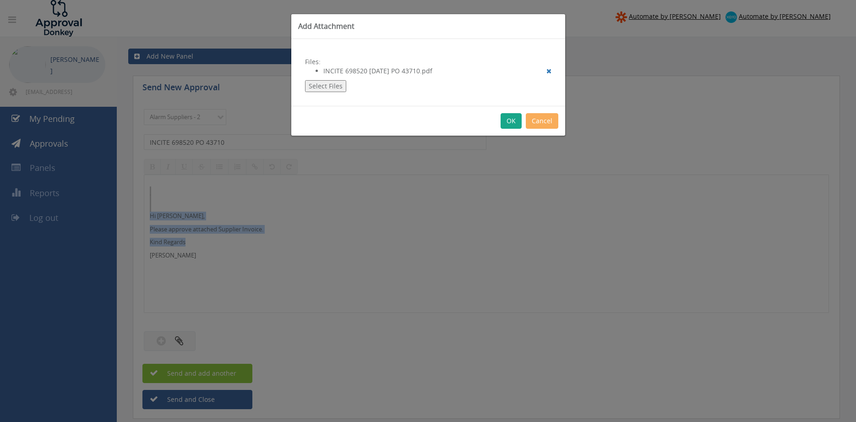
click at [509, 120] on button "OK" at bounding box center [510, 121] width 21 height 16
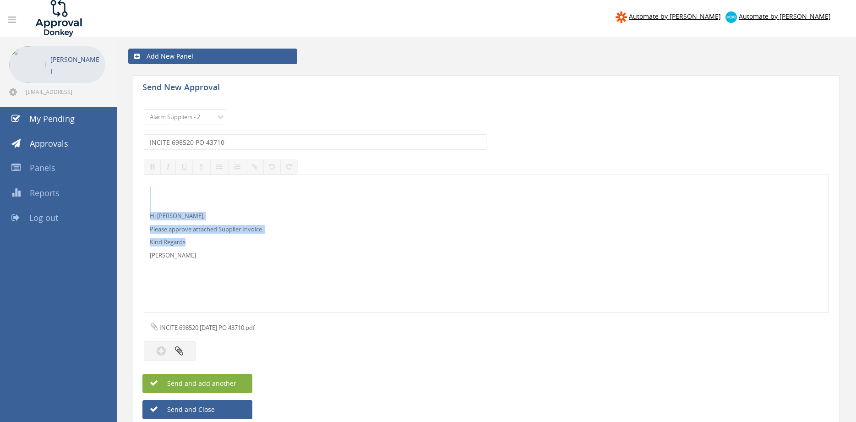
click at [235, 380] on span "Send and add another" at bounding box center [191, 383] width 89 height 9
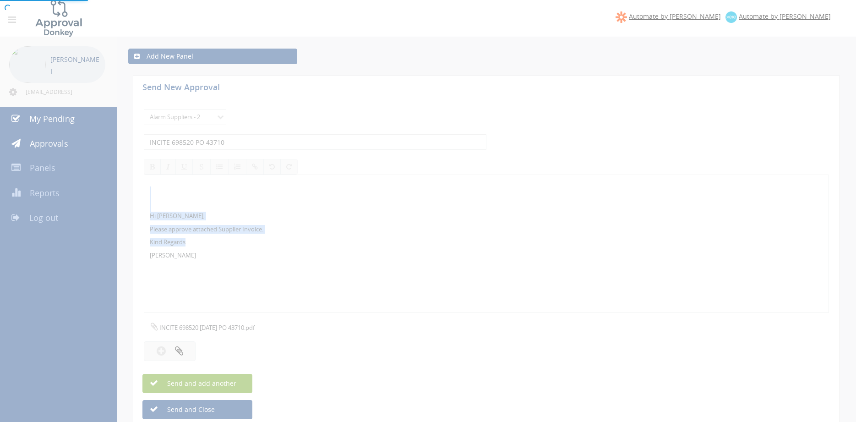
select select
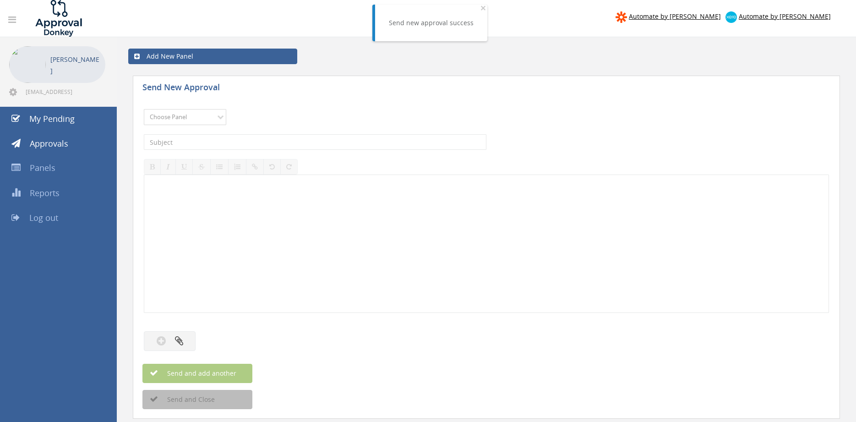
select select "9680"
click option "Alarm Suppliers - 2" at bounding box center [0, 0] width 0 height 0
click at [260, 141] on input "text" at bounding box center [315, 142] width 342 height 16
type input "INCITE 698585 PO 43775"
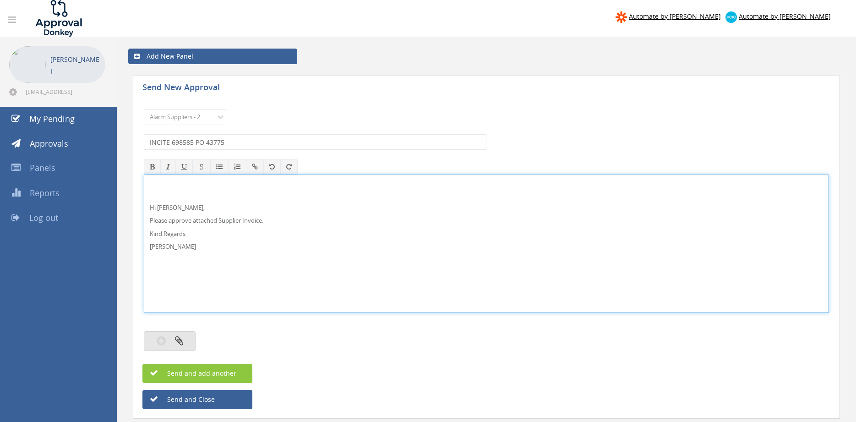
click at [181, 345] on icon "button" at bounding box center [179, 340] width 8 height 11
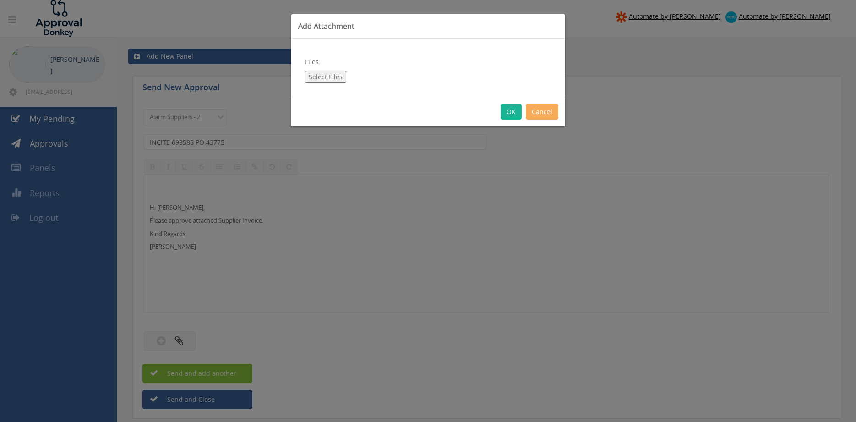
click at [330, 76] on button "Select Files" at bounding box center [325, 77] width 41 height 12
type input "C:\fakepath\INCITE 698585 08.10.25 PO 43775.pdf"
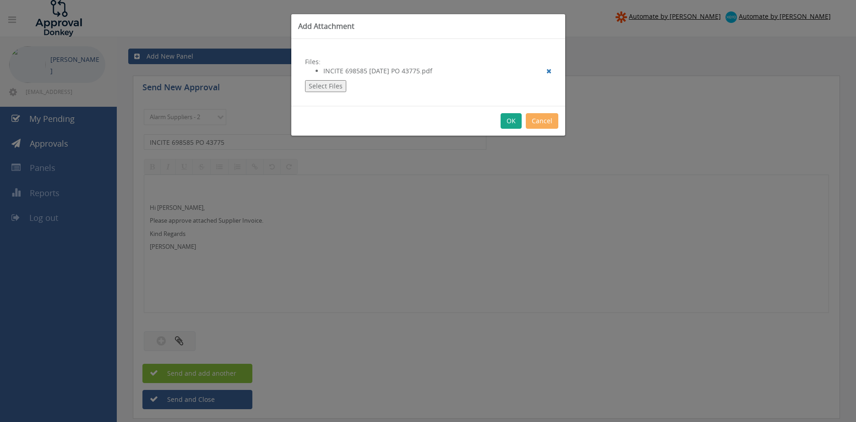
click at [511, 120] on button "OK" at bounding box center [510, 121] width 21 height 16
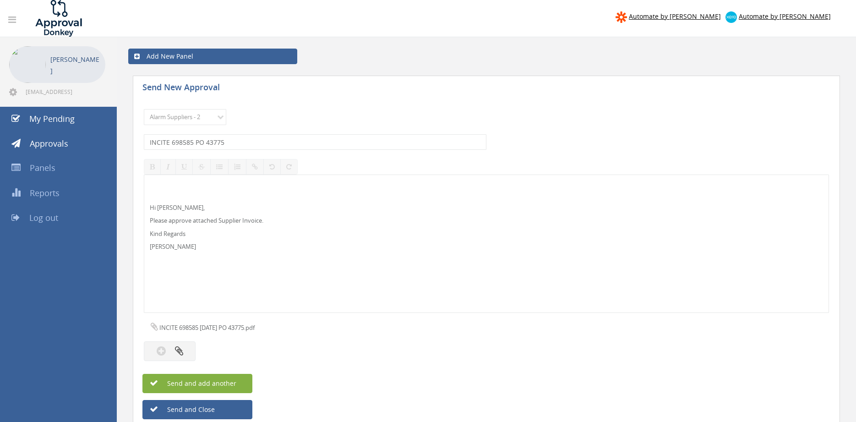
click at [235, 381] on span "Send and add another" at bounding box center [191, 383] width 89 height 9
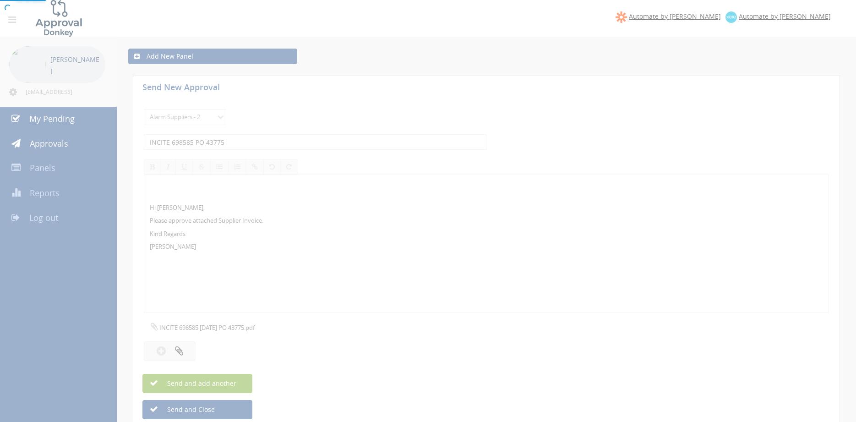
select select
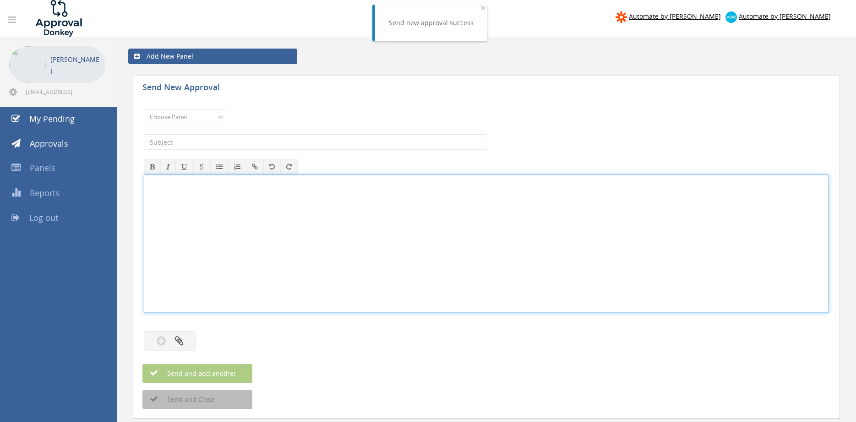
click at [402, 232] on div at bounding box center [486, 243] width 684 height 137
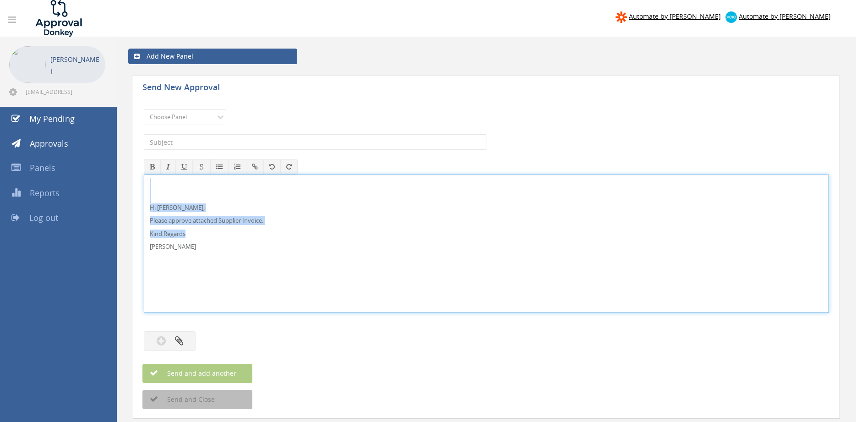
drag, startPoint x: 217, startPoint y: 256, endPoint x: 158, endPoint y: 206, distance: 77.9
click at [144, 179] on div "Hi Rob, Please approve attached Supplier Invoice. Kind Regards Pam Walker" at bounding box center [486, 243] width 685 height 138
copy div "Hi Rob, Please approve attached Supplier Invoice. Kind Regards"
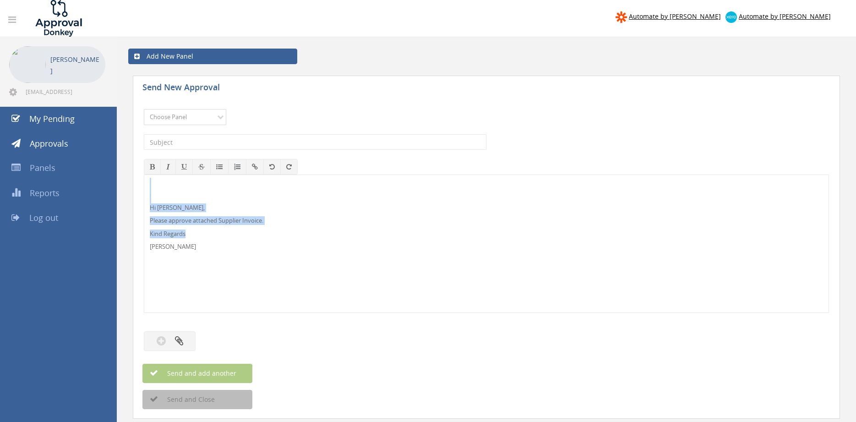
click at [144, 109] on select "Choose Panel Alarm Credits RG - 3 NZ Utilities Cable and SAI Global NZ Alarms-1…" at bounding box center [185, 117] width 82 height 16
select select "9680"
click option "Alarm Suppliers - 2" at bounding box center [0, 0] width 0 height 0
click at [235, 139] on input "text" at bounding box center [315, 142] width 342 height 16
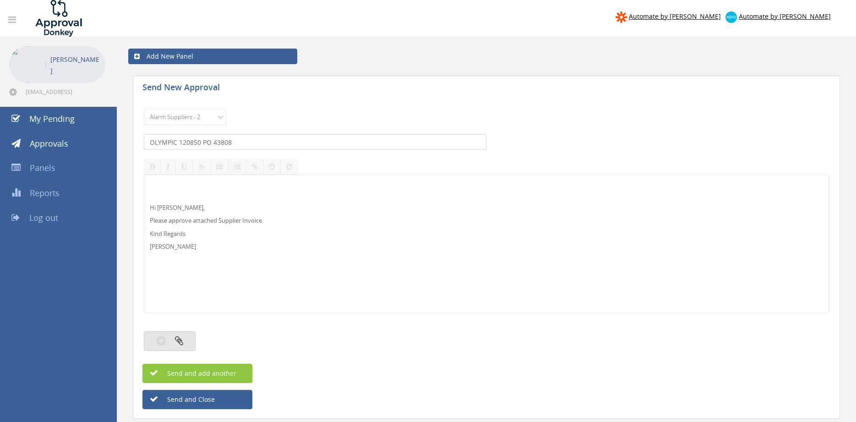
type input "OLYMPIC 120850 PO 43808"
click at [185, 340] on button "button" at bounding box center [170, 341] width 52 height 20
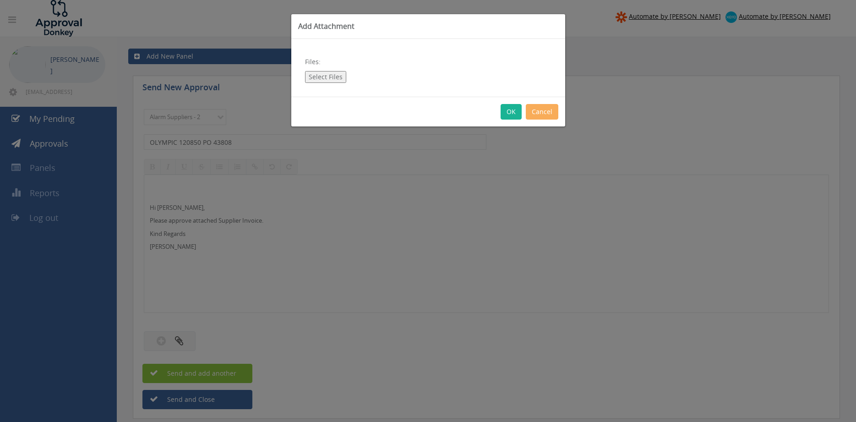
click at [333, 78] on button "Select Files" at bounding box center [325, 77] width 41 height 12
type input "C:\fakepath\OLYMPIC 120850 09.10.25 PO 43808.pdf"
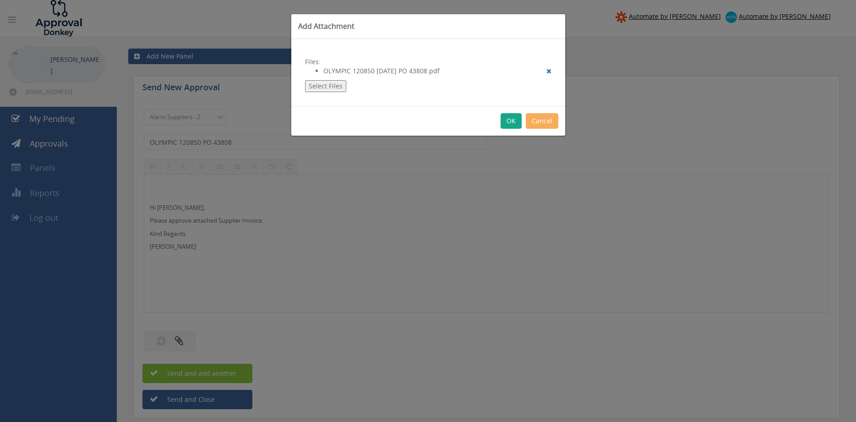
click at [509, 124] on button "OK" at bounding box center [510, 121] width 21 height 16
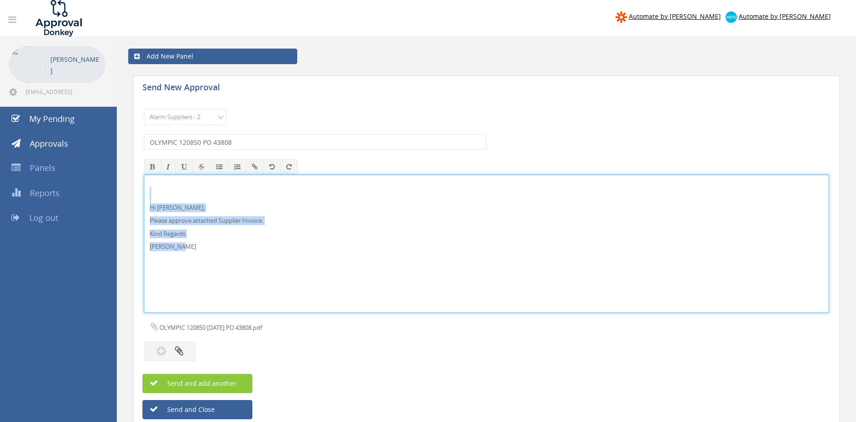
drag, startPoint x: 207, startPoint y: 253, endPoint x: 130, endPoint y: 195, distance: 96.8
click at [144, 193] on div "Hi Rob, Please approve attached Supplier Invoice. Kind Regards Pam Walker" at bounding box center [486, 243] width 685 height 138
copy div "Hi Rob, Please approve attached Supplier Invoice. Kind Regards Pam Walker"
click at [233, 384] on span "Send and add another" at bounding box center [191, 383] width 89 height 9
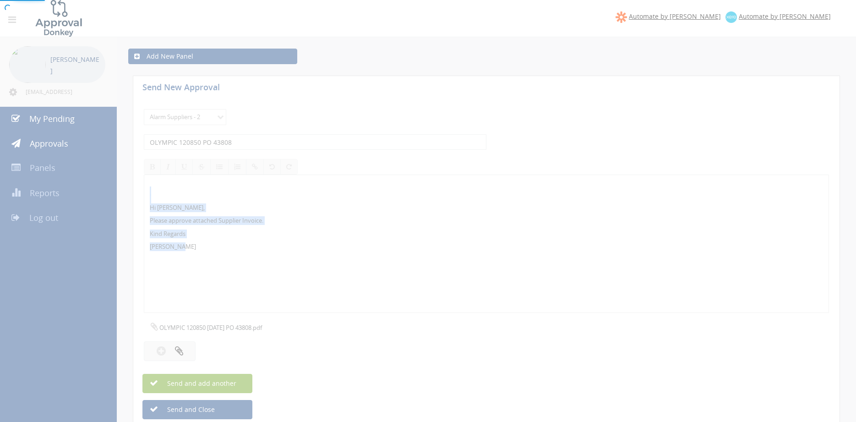
select select
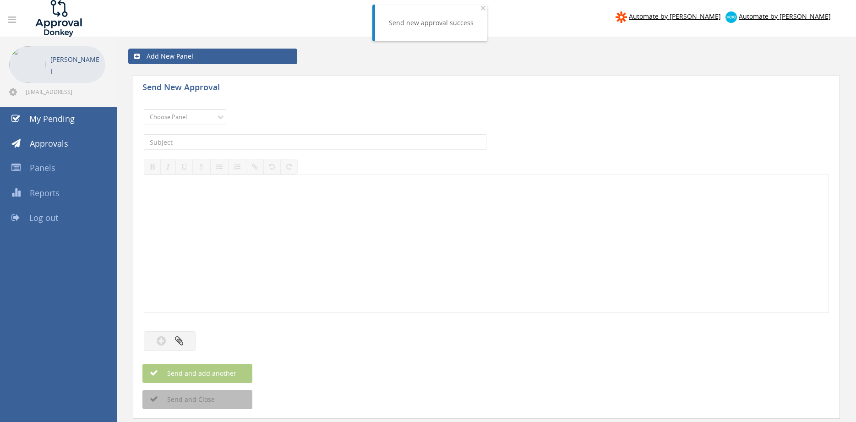
click at [144, 109] on select "Choose Panel Alarm Credits RG - 3 NZ Utilities Cable and SAI Global NZ Alarms-1…" at bounding box center [185, 117] width 82 height 16
select select "9680"
click option "Alarm Suppliers - 2" at bounding box center [0, 0] width 0 height 0
click at [233, 144] on input "text" at bounding box center [315, 142] width 342 height 16
type input "OLYMPIC 120732 PO 43761"
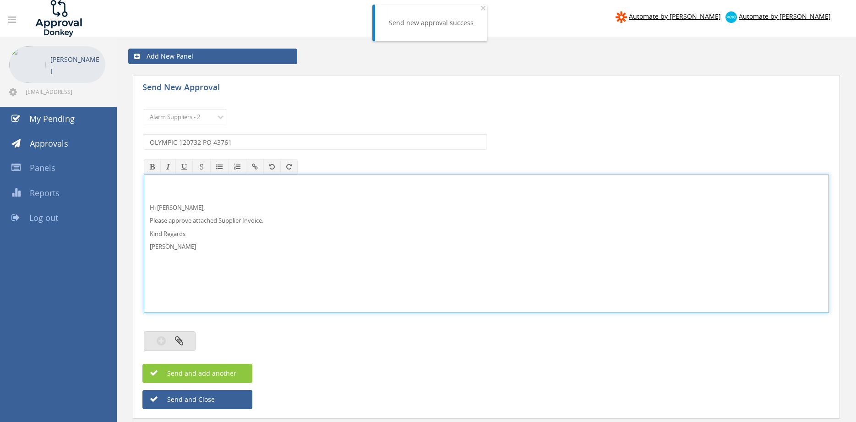
click at [189, 342] on button "button" at bounding box center [170, 341] width 52 height 20
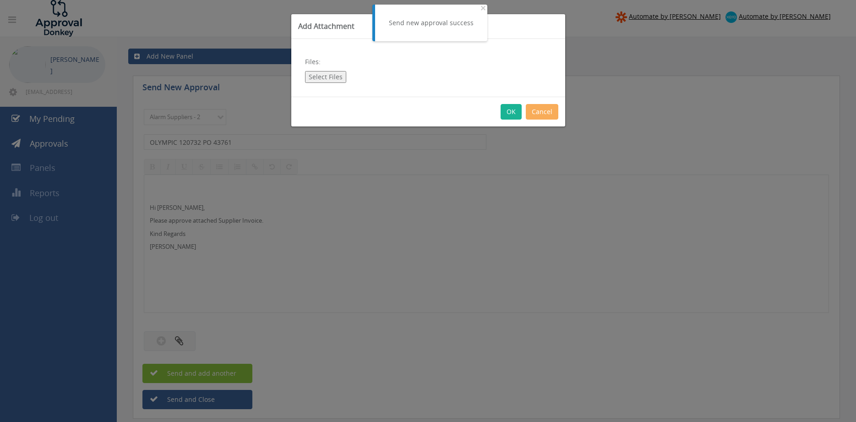
click at [320, 79] on button "Select Files" at bounding box center [325, 77] width 41 height 12
type input "C:\fakepath\OLYMPIC 120732 07.10.25 PO 43761.pdf"
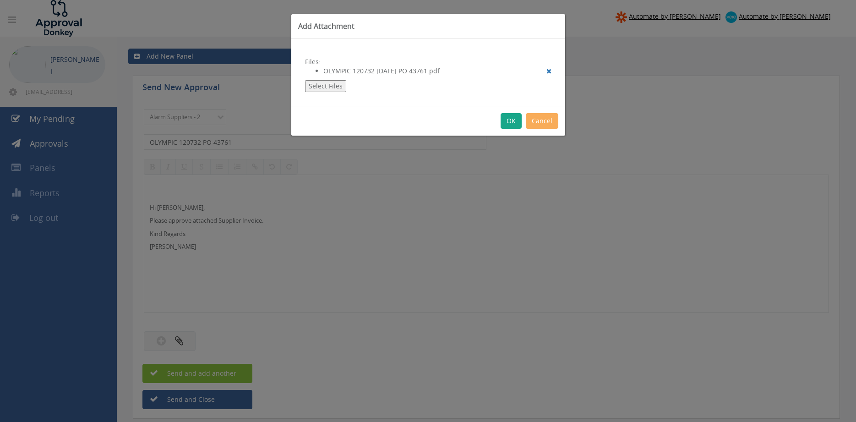
click at [511, 119] on button "OK" at bounding box center [510, 121] width 21 height 16
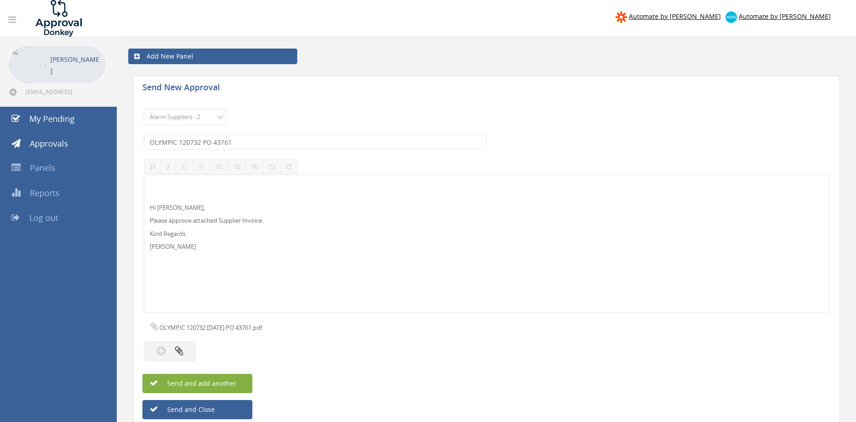
click at [224, 382] on span "Send and add another" at bounding box center [191, 383] width 89 height 9
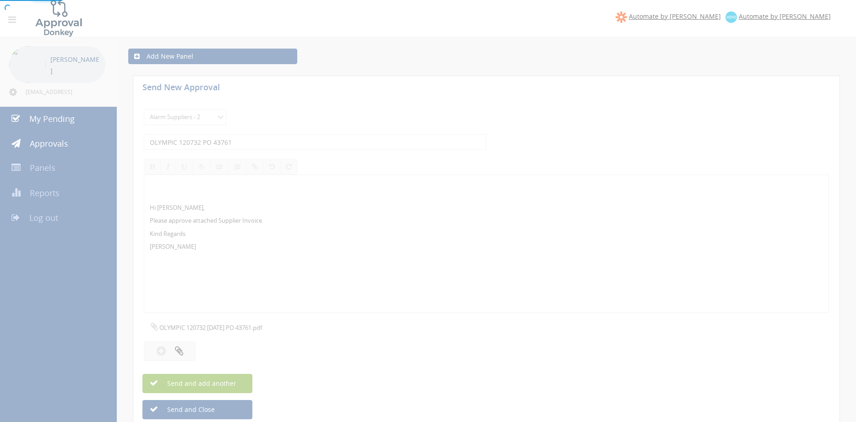
select select
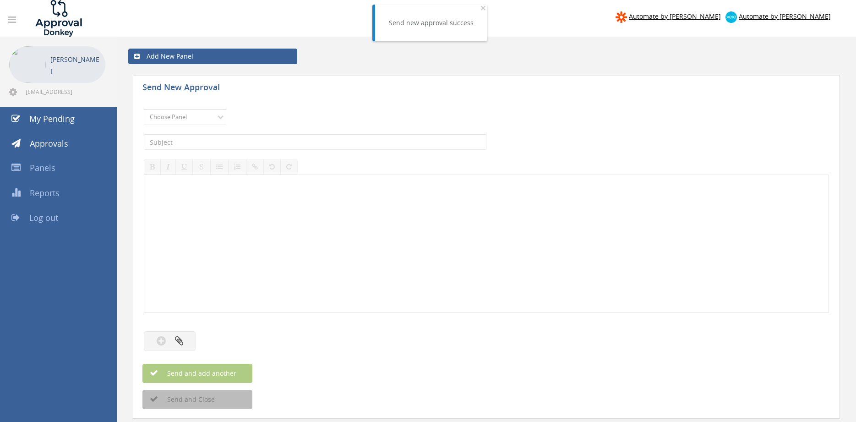
click at [144, 109] on select "Choose Panel Alarm Credits RG - 3 NZ Utilities Cable and SAI Global NZ Alarms-1…" at bounding box center [185, 117] width 82 height 16
select select "9680"
click option "Alarm Suppliers - 2" at bounding box center [0, 0] width 0 height 0
click at [246, 141] on input "text" at bounding box center [315, 142] width 342 height 16
type input "OLYMPIC 120724 PO 43723"
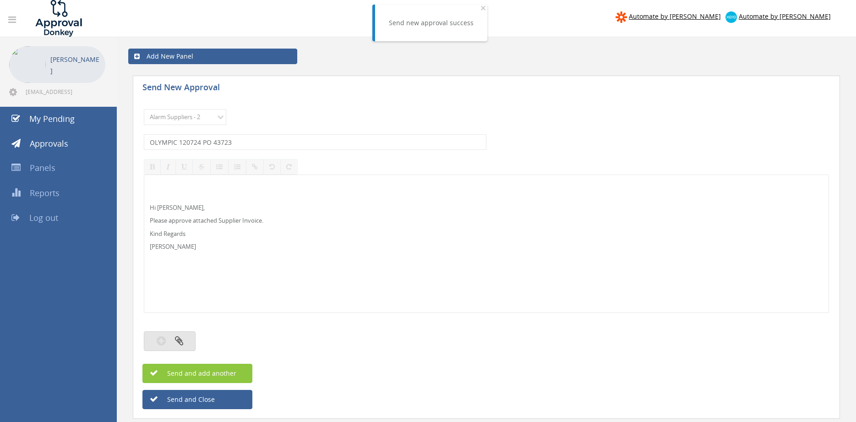
click at [188, 337] on button "button" at bounding box center [170, 341] width 52 height 20
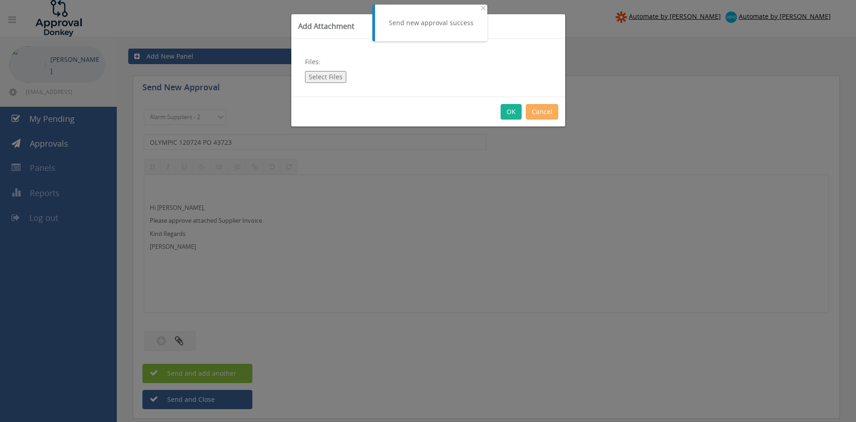
click at [323, 76] on button "Select Files" at bounding box center [325, 77] width 41 height 12
type input "C:\fakepath\OLYMPIC 120724 07.10.25 PO 43723.pdf"
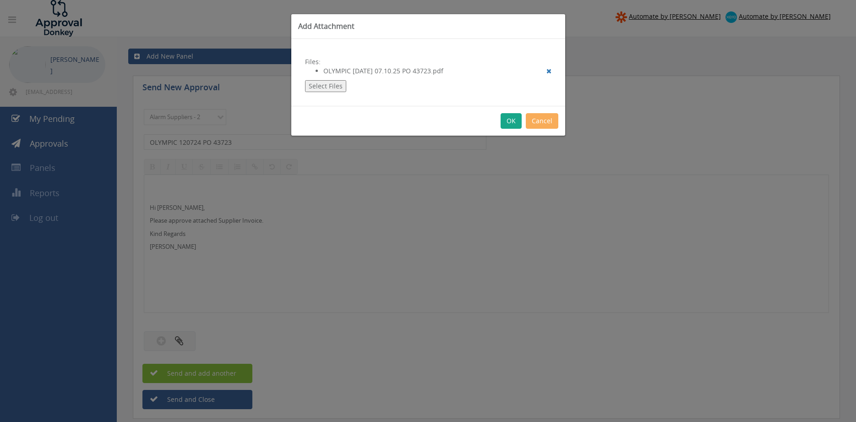
click at [509, 121] on button "OK" at bounding box center [510, 121] width 21 height 16
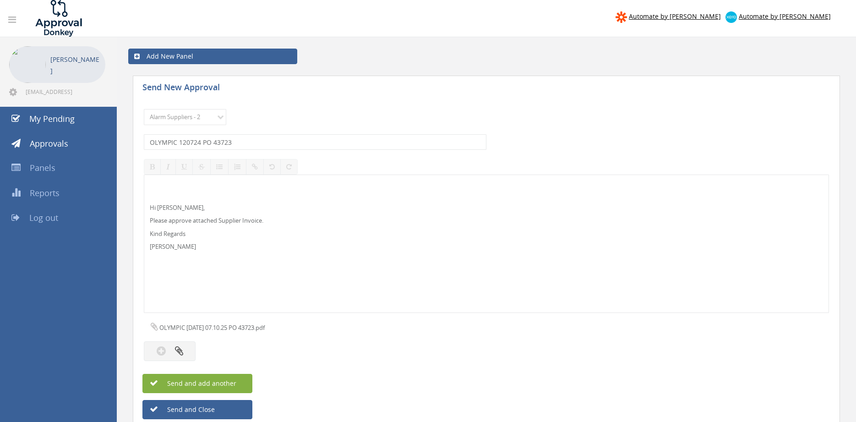
click at [239, 382] on button "Send and add another" at bounding box center [197, 383] width 110 height 19
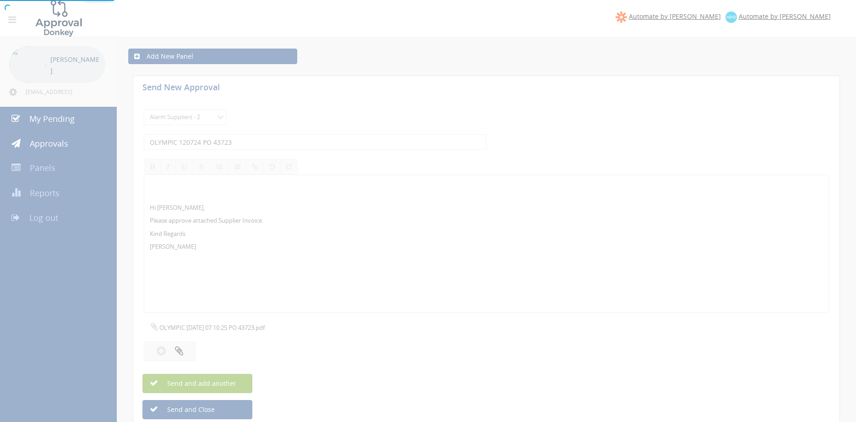
select select
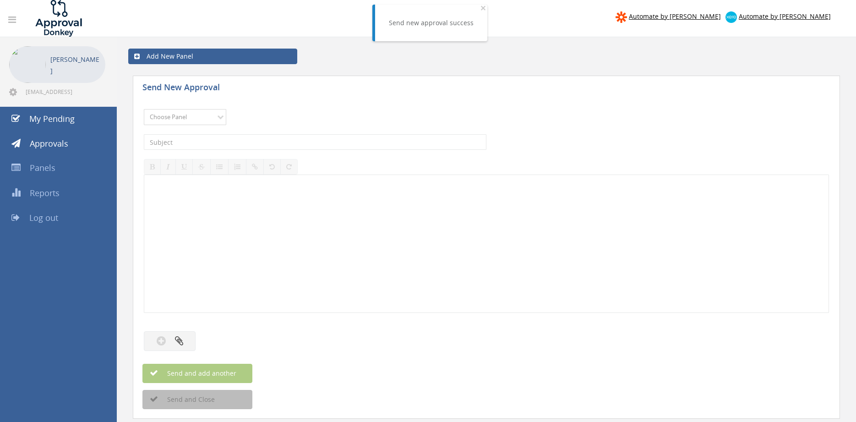
select select "9680"
click option "Alarm Suppliers - 2" at bounding box center [0, 0] width 0 height 0
click at [261, 141] on input "text" at bounding box center [315, 142] width 342 height 16
type input "OLYMPIC 120704 PO 43741"
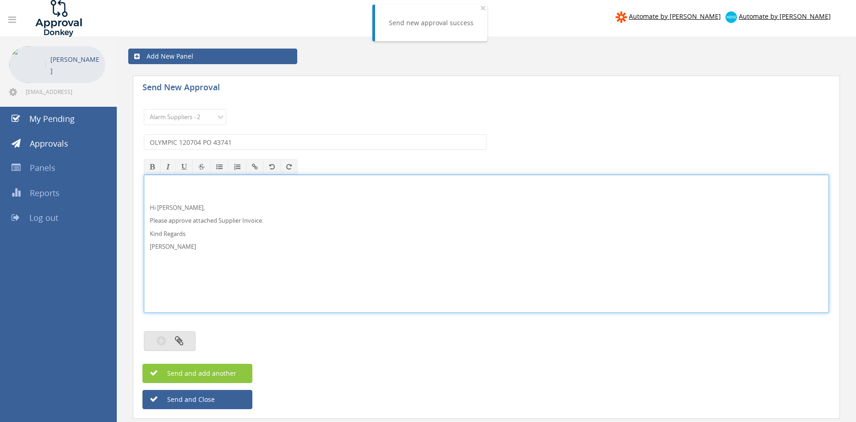
click at [183, 342] on icon "button" at bounding box center [179, 340] width 8 height 11
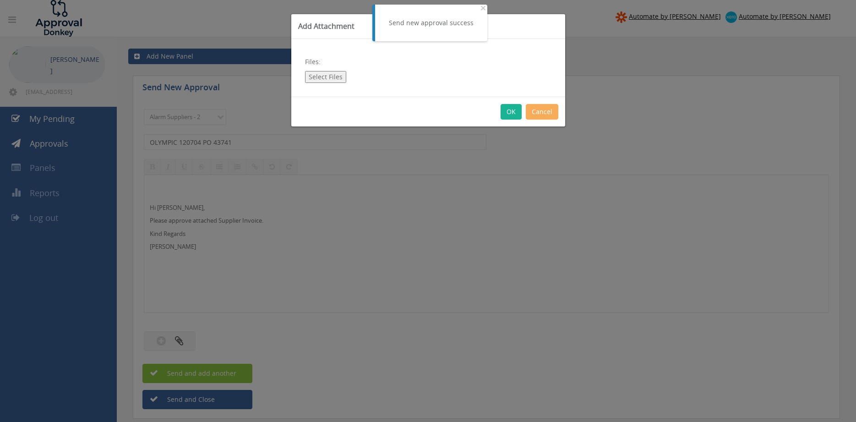
click at [327, 79] on button "Select Files" at bounding box center [325, 77] width 41 height 12
type input "C:\fakepath\OLYMPIC 120704 03.10.25 PO 43741.pdf"
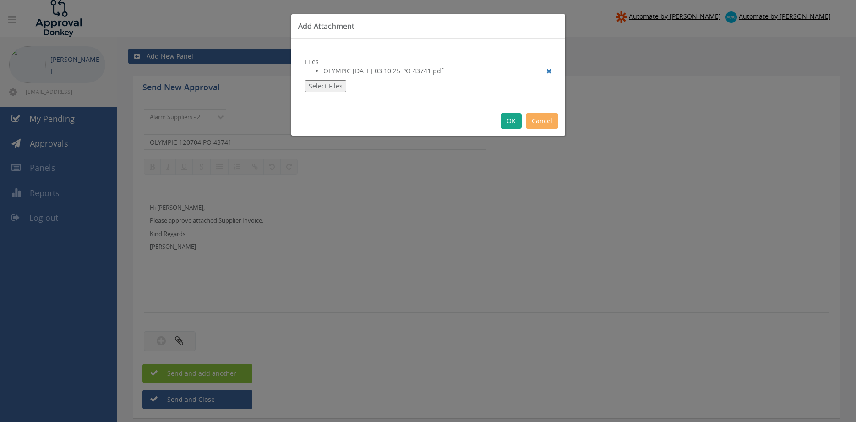
click at [509, 123] on button "OK" at bounding box center [510, 121] width 21 height 16
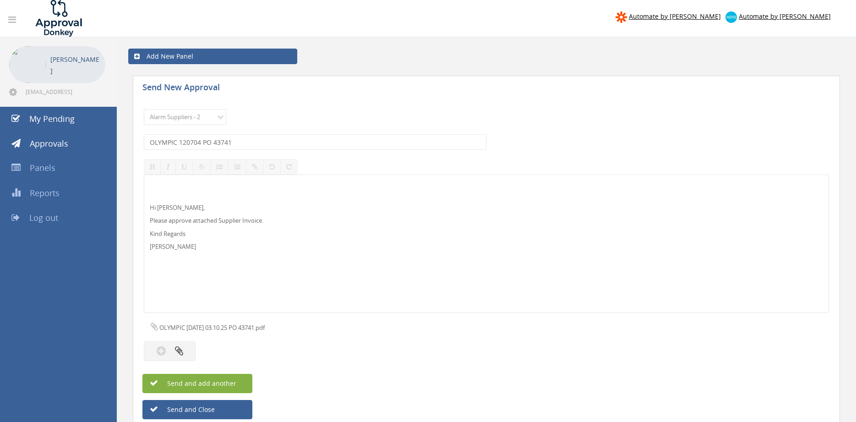
click at [238, 380] on button "Send and add another" at bounding box center [197, 383] width 110 height 19
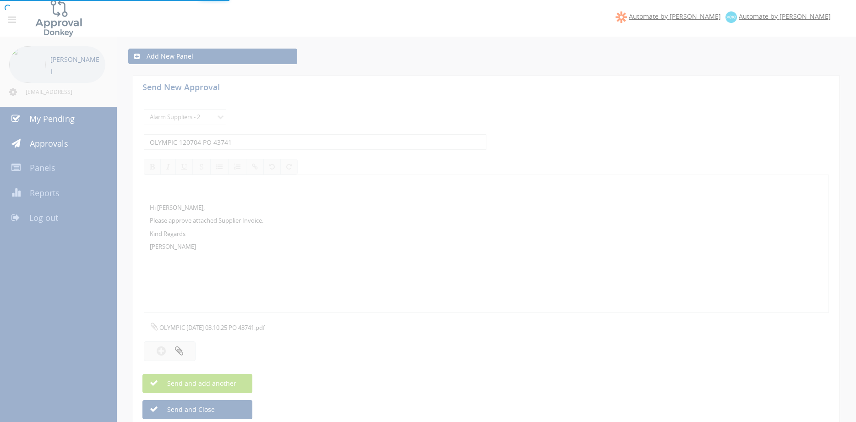
select select
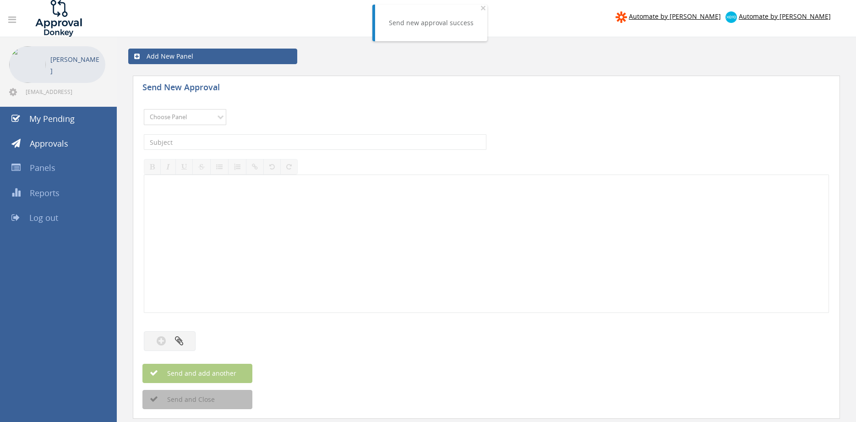
click at [213, 121] on select "Choose Panel Alarm Credits RG - 3 NZ Utilities Cable and SAI Global NZ Alarms-1…" at bounding box center [185, 117] width 82 height 16
select select "9680"
click option "Alarm Suppliers - 2" at bounding box center [0, 0] width 0 height 0
click at [231, 143] on input "text" at bounding box center [315, 142] width 342 height 16
type input "OLYMPIC 120702 PO 43727"
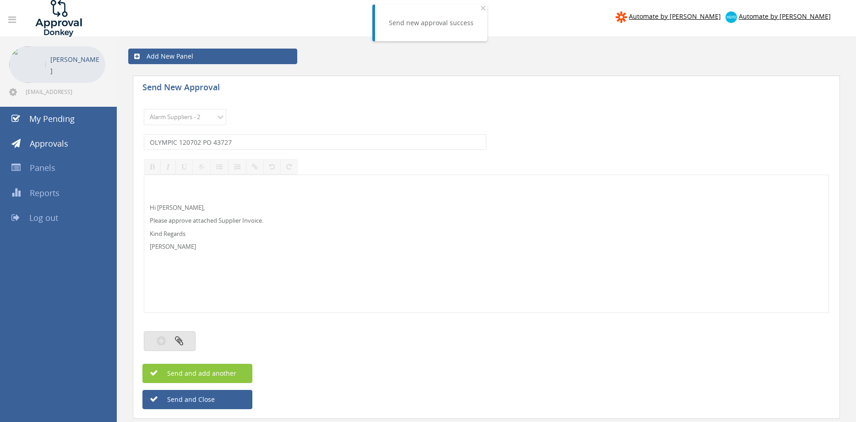
click at [190, 339] on button "button" at bounding box center [170, 341] width 52 height 20
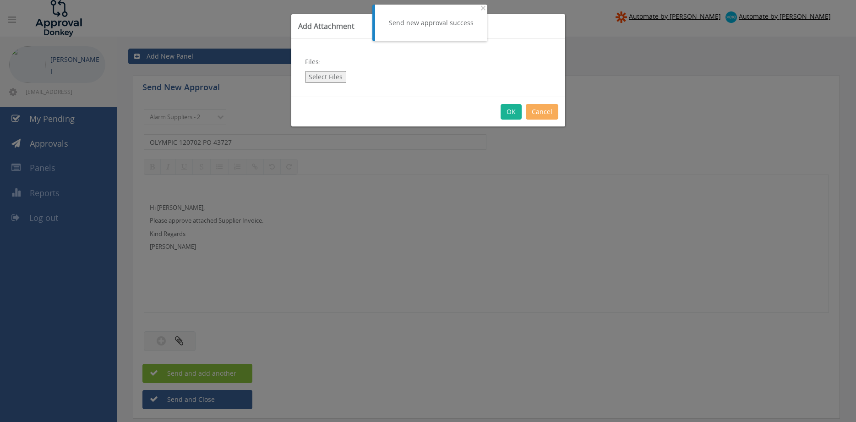
click at [325, 77] on button "Select Files" at bounding box center [325, 77] width 41 height 12
type input "C:\fakepath\OLYMPIC 120702 03.10.25 PO 43727.pdf"
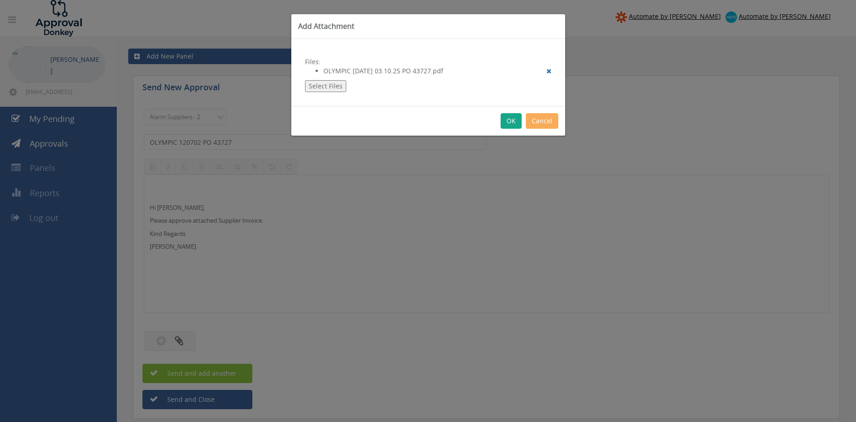
click at [512, 118] on button "OK" at bounding box center [510, 121] width 21 height 16
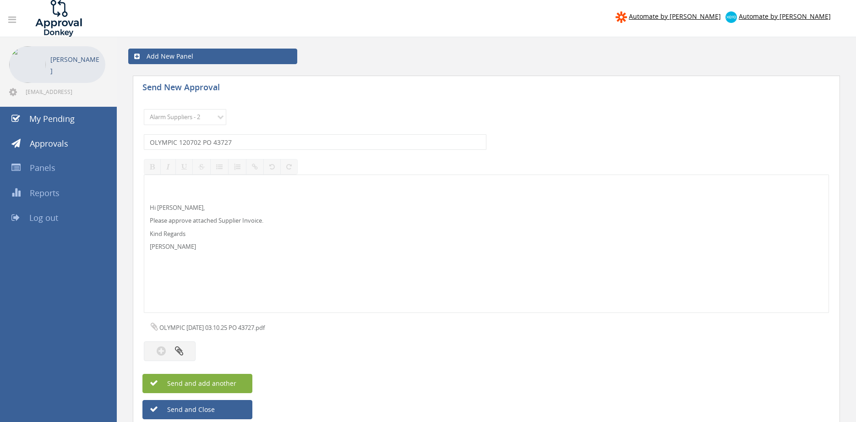
click at [240, 381] on button "Send and add another" at bounding box center [197, 383] width 110 height 19
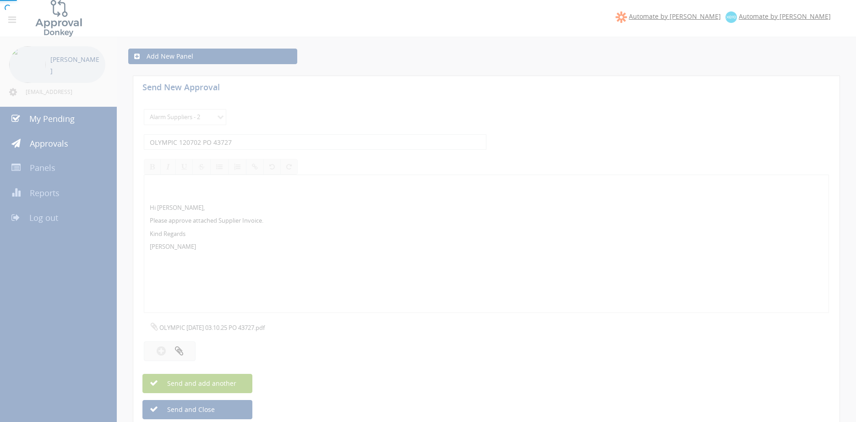
select select
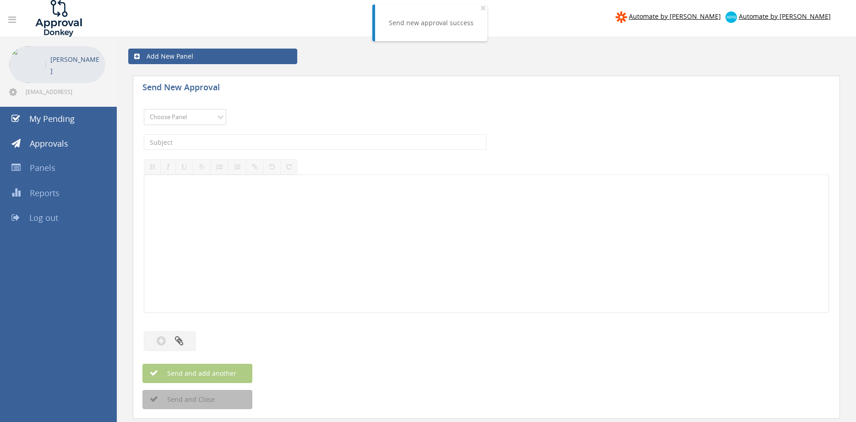
select select "9680"
click option "Alarm Suppliers - 2" at bounding box center [0, 0] width 0 height 0
click at [249, 137] on input "text" at bounding box center [315, 142] width 342 height 16
type input "OLYMPIC 120698 PO 43740"
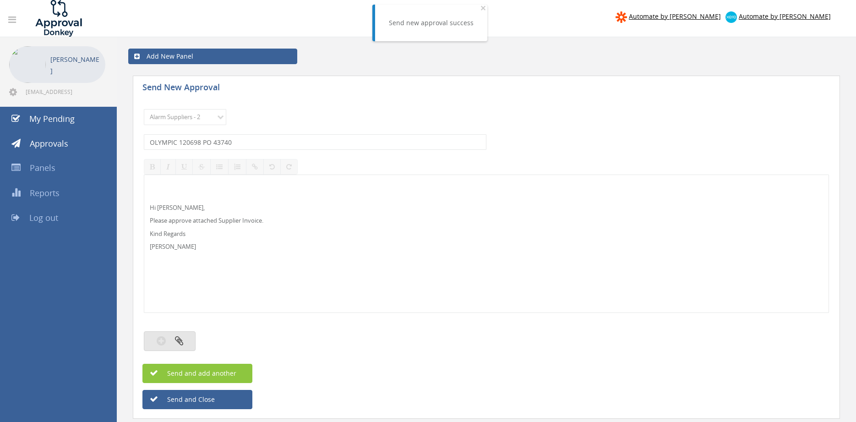
click at [178, 339] on icon "button" at bounding box center [179, 340] width 8 height 11
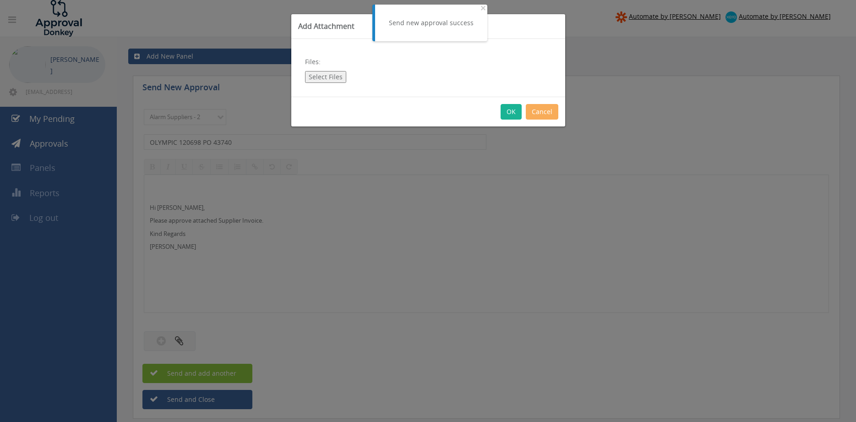
click at [335, 80] on button "Select Files" at bounding box center [325, 77] width 41 height 12
type input "C:\fakepath\OLYMPIC 120698 03.10.25 PO 43740.pdf"
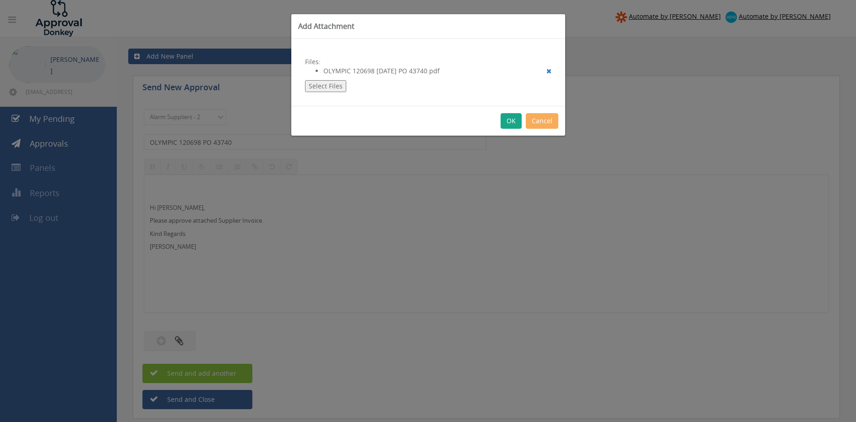
drag, startPoint x: 512, startPoint y: 122, endPoint x: 534, endPoint y: 190, distance: 72.0
click at [512, 121] on button "OK" at bounding box center [510, 121] width 21 height 16
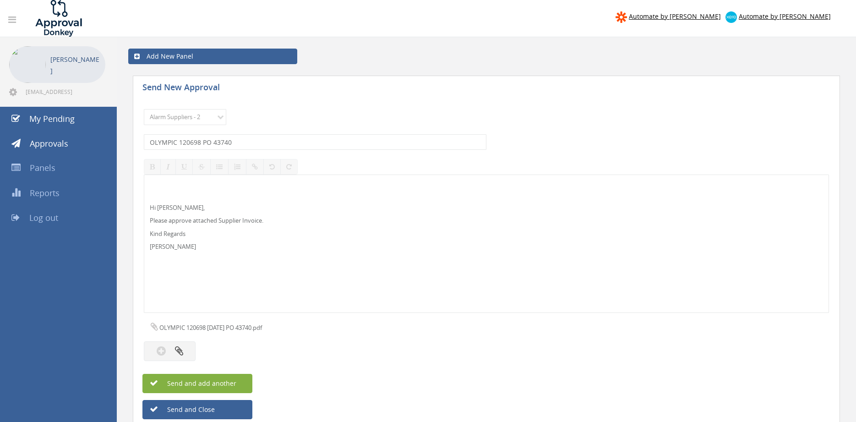
click at [230, 385] on span "Send and add another" at bounding box center [191, 383] width 89 height 9
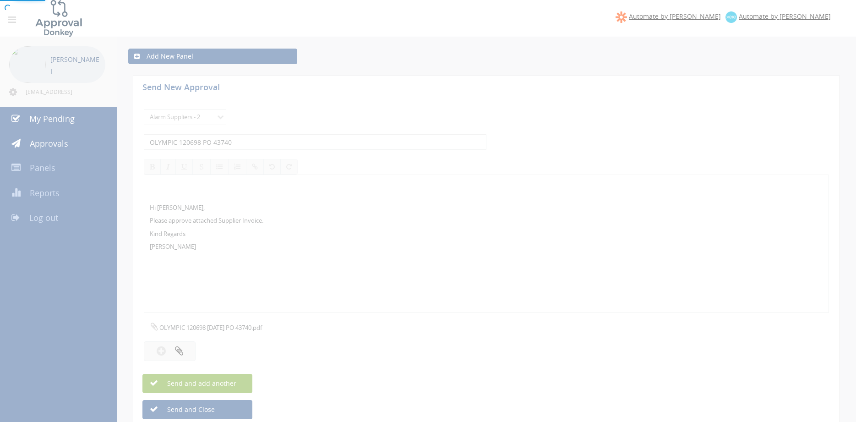
select select
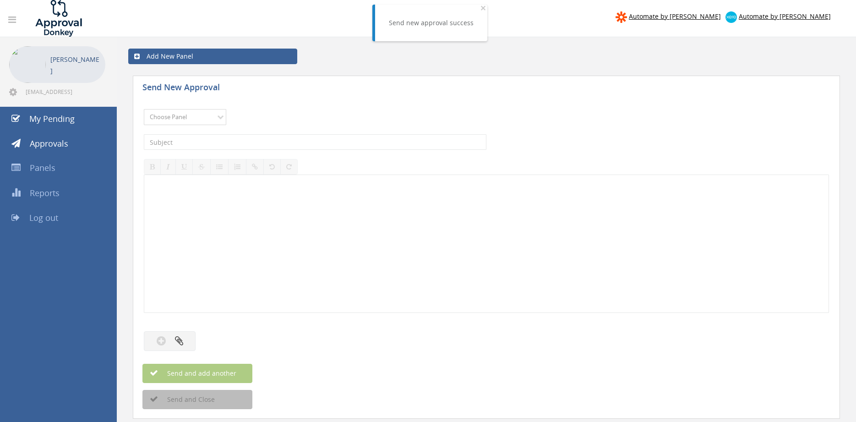
select select "9680"
click option "Alarm Suppliers - 2" at bounding box center [0, 0] width 0 height 0
click at [226, 144] on input "text" at bounding box center [315, 142] width 342 height 16
type input "OLYMPIC 120695 PO 43736"
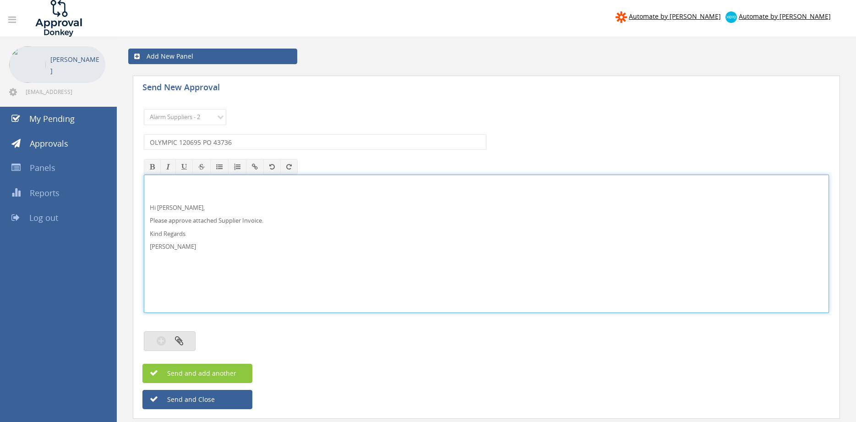
click at [186, 347] on button "button" at bounding box center [170, 341] width 52 height 20
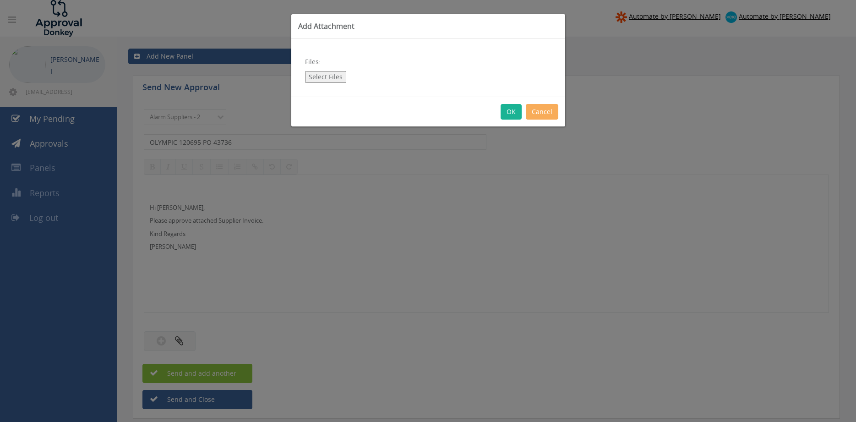
click at [335, 80] on button "Select Files" at bounding box center [325, 77] width 41 height 12
type input "C:\fakepath\OLYMPIC 120695 03.10.25 PO 43736.pdf"
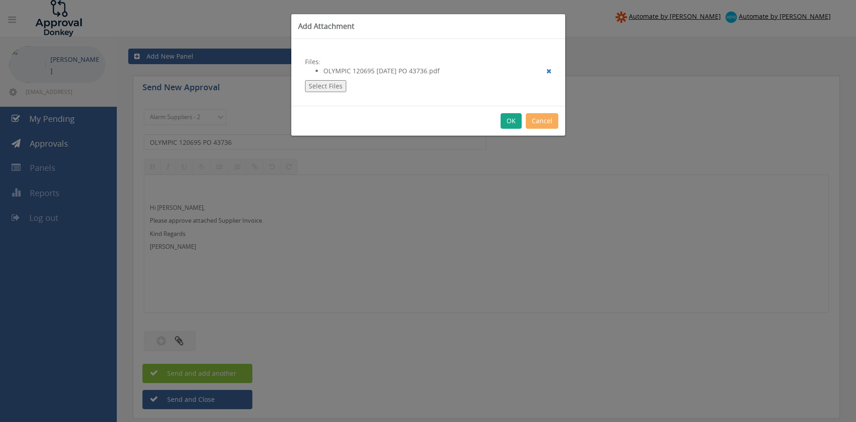
click at [510, 122] on button "OK" at bounding box center [510, 121] width 21 height 16
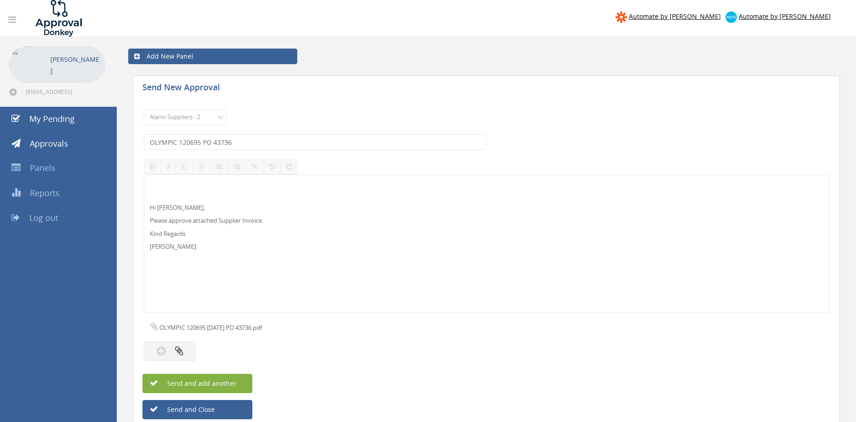
click at [245, 381] on button "Send and add another" at bounding box center [197, 383] width 110 height 19
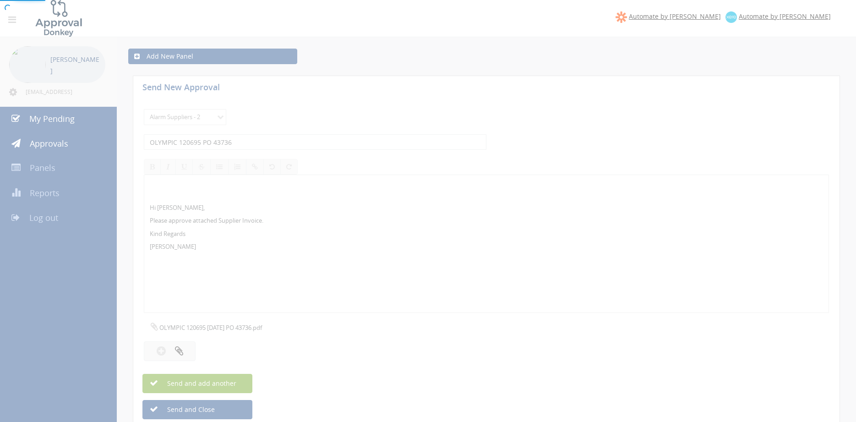
select select
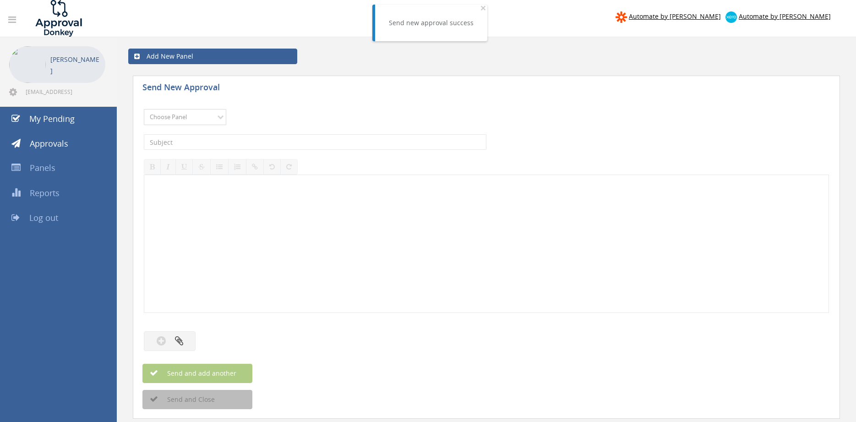
select select "9680"
click option "Alarm Suppliers - 2" at bounding box center [0, 0] width 0 height 0
click at [251, 142] on input "text" at bounding box center [315, 142] width 342 height 16
type input "OLYMPIC 120693 PO 43731"
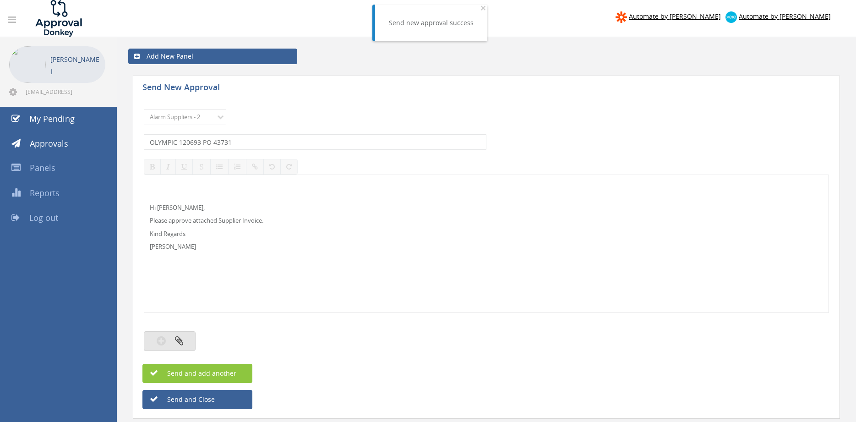
click at [186, 345] on button "button" at bounding box center [170, 341] width 52 height 20
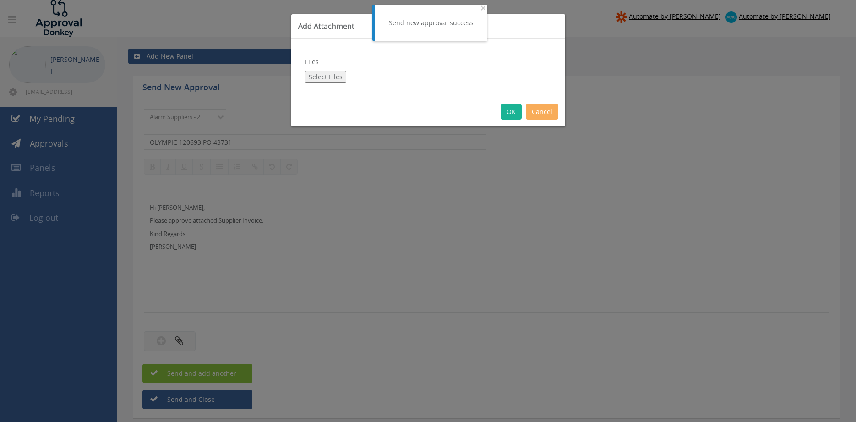
click at [328, 78] on button "Select Files" at bounding box center [325, 77] width 41 height 12
type input "C:\fakepath\OLYMPIC 120693 03.10.25 PO 43731.pdf"
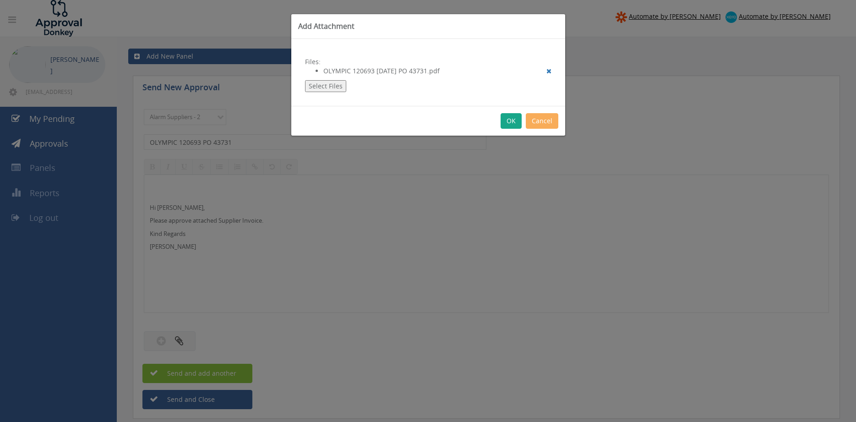
click at [511, 118] on button "OK" at bounding box center [510, 121] width 21 height 16
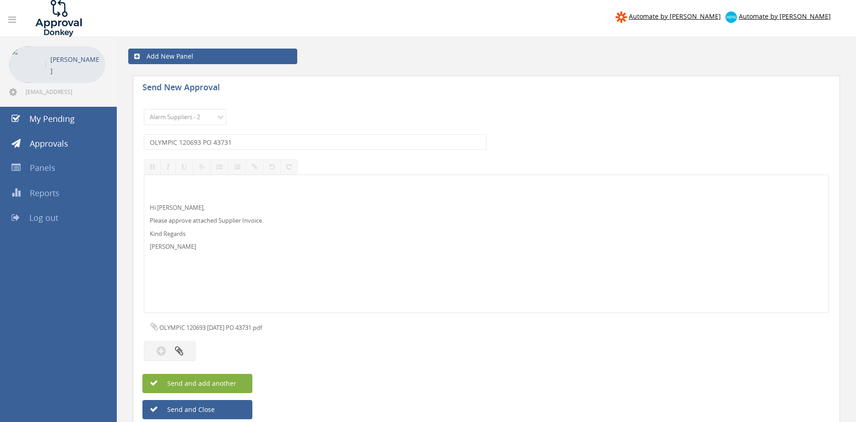
click at [241, 385] on button "Send and add another" at bounding box center [197, 383] width 110 height 19
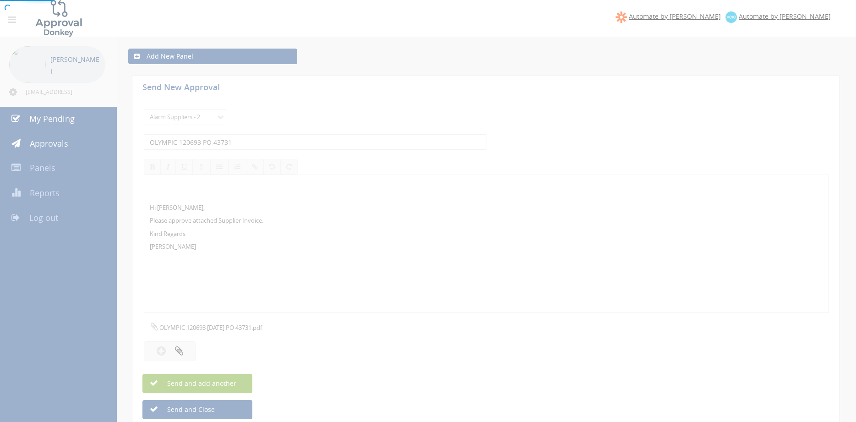
select select
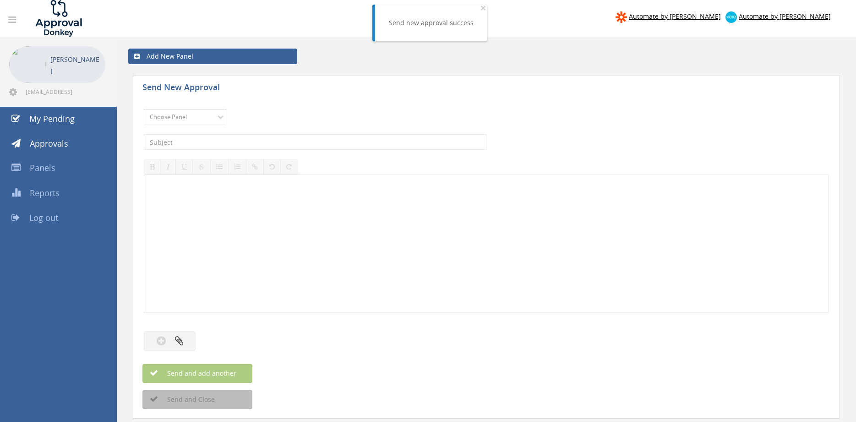
select select "9680"
click option "Alarm Suppliers - 2" at bounding box center [0, 0] width 0 height 0
click at [231, 142] on input "text" at bounding box center [315, 142] width 342 height 16
type input "OLYMPIC 120691 PO 43734"
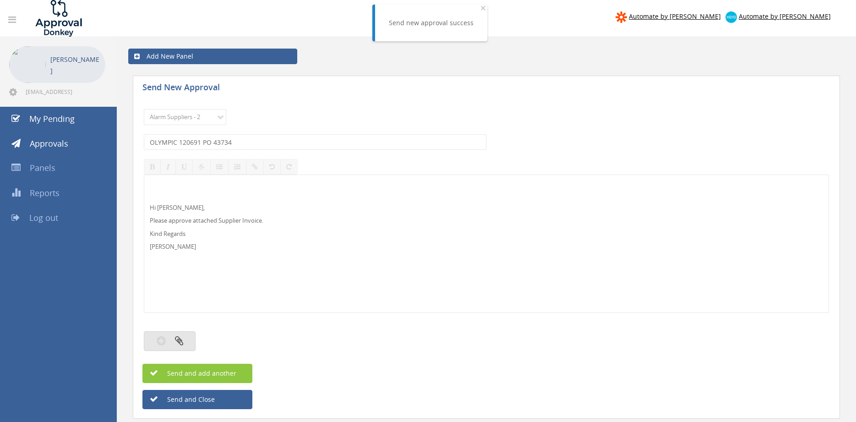
click at [190, 339] on button "button" at bounding box center [170, 341] width 52 height 20
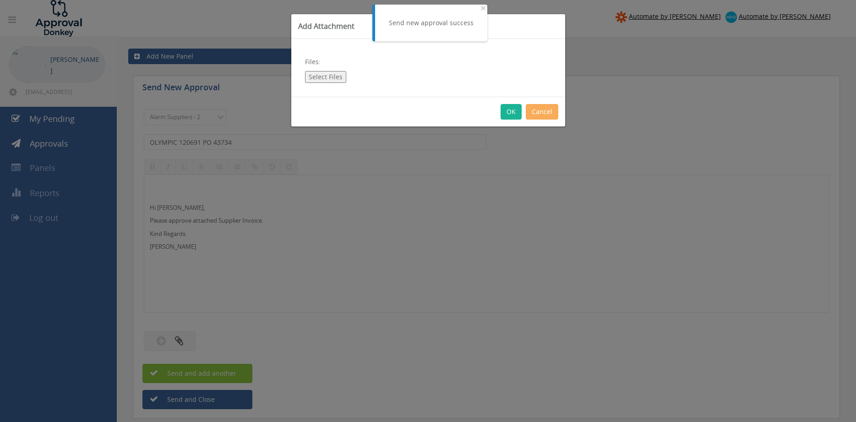
click at [329, 75] on button "Select Files" at bounding box center [325, 77] width 41 height 12
type input "C:\fakepath\OLYMPIC 120691 03.10.25 PO 43734.pdf"
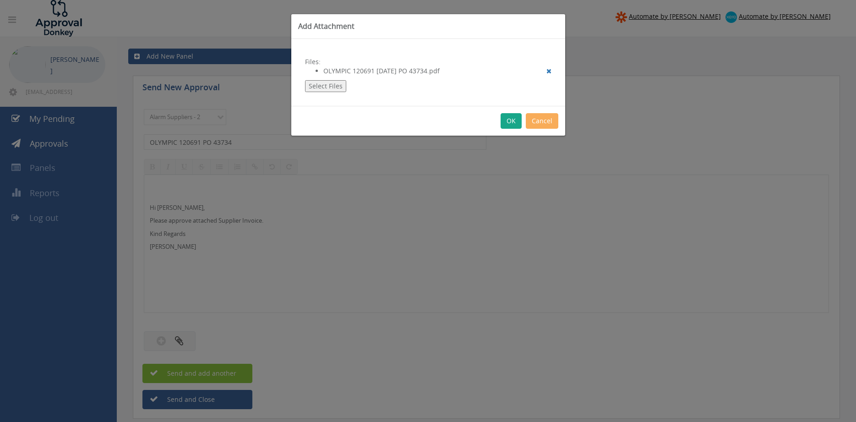
drag, startPoint x: 507, startPoint y: 121, endPoint x: 511, endPoint y: 125, distance: 5.5
click at [507, 120] on button "OK" at bounding box center [510, 121] width 21 height 16
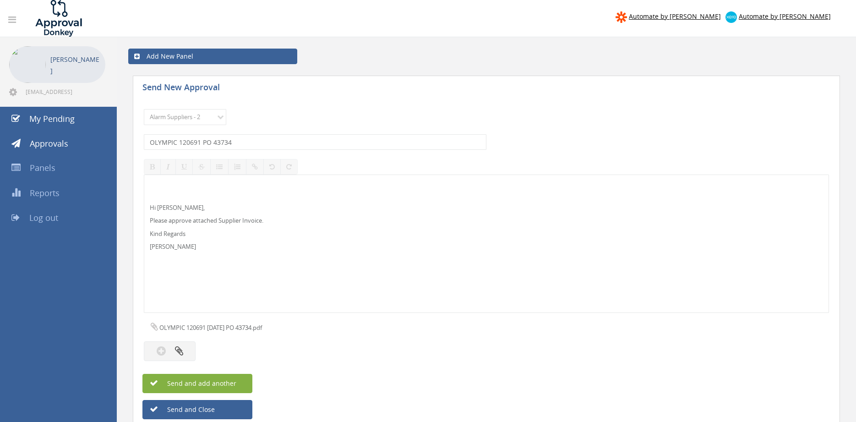
click at [237, 384] on button "Send and add another" at bounding box center [197, 383] width 110 height 19
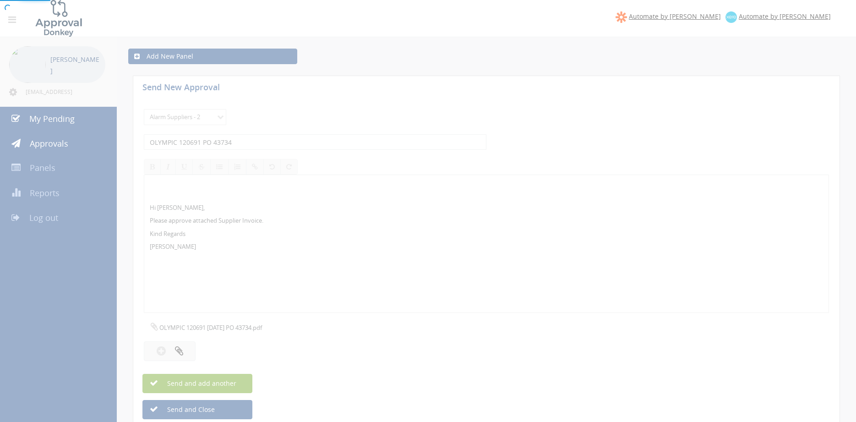
select select
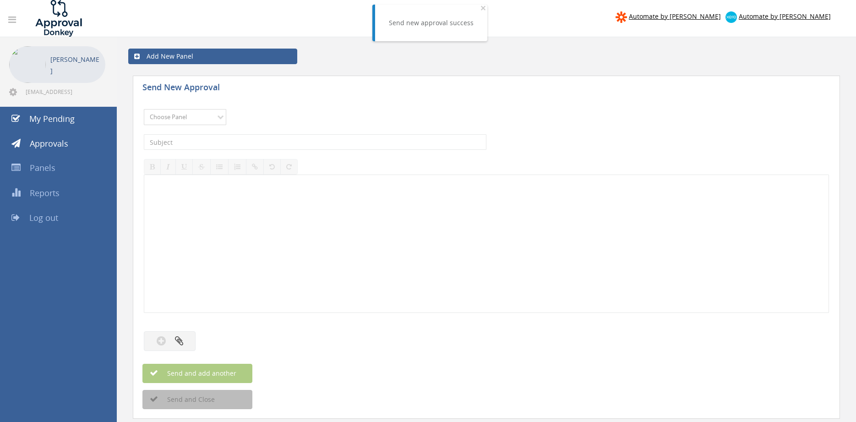
click at [144, 109] on select "Choose Panel Alarm Credits RG - 3 NZ Utilities Cable and SAI Global NZ Alarms-1…" at bounding box center [185, 117] width 82 height 16
select select "9680"
click option "Alarm Suppliers - 2" at bounding box center [0, 0] width 0 height 0
click at [238, 137] on input "text" at bounding box center [315, 142] width 342 height 16
type input "OLYMPIC 120688 PO 43742"
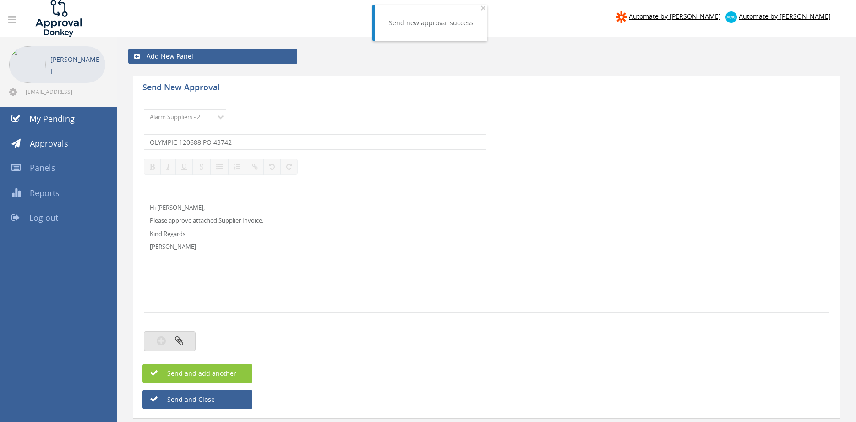
click at [183, 339] on icon "button" at bounding box center [179, 340] width 8 height 11
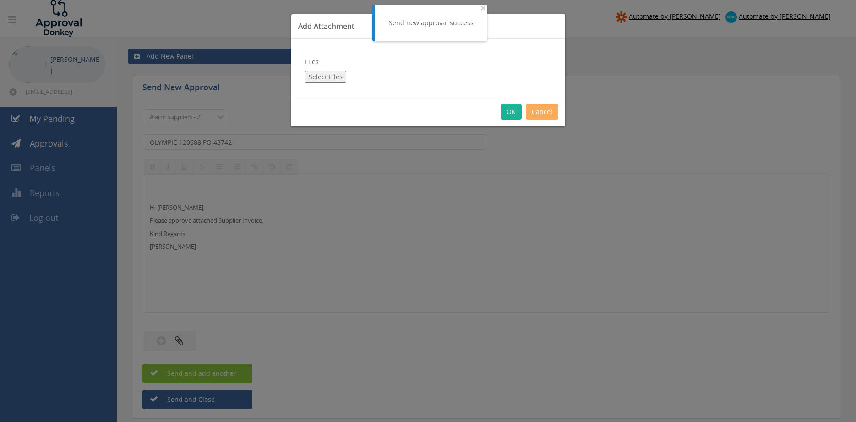
click at [340, 77] on button "Select Files" at bounding box center [325, 77] width 41 height 12
type input "C:\fakepath\OLYMPIC 120688 03.10.25 PO 43742.pdf"
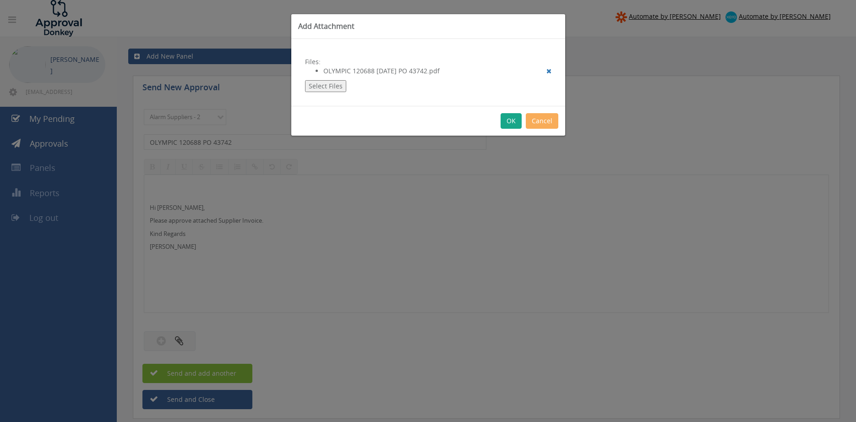
click at [510, 121] on button "OK" at bounding box center [510, 121] width 21 height 16
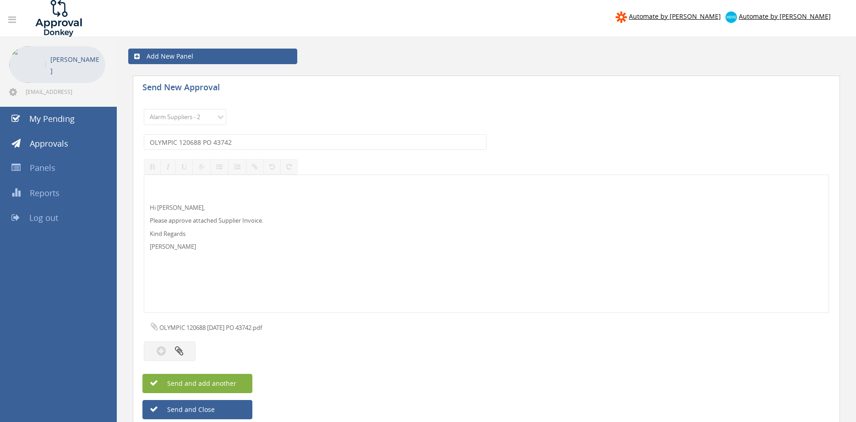
click at [245, 379] on button "Send and add another" at bounding box center [197, 383] width 110 height 19
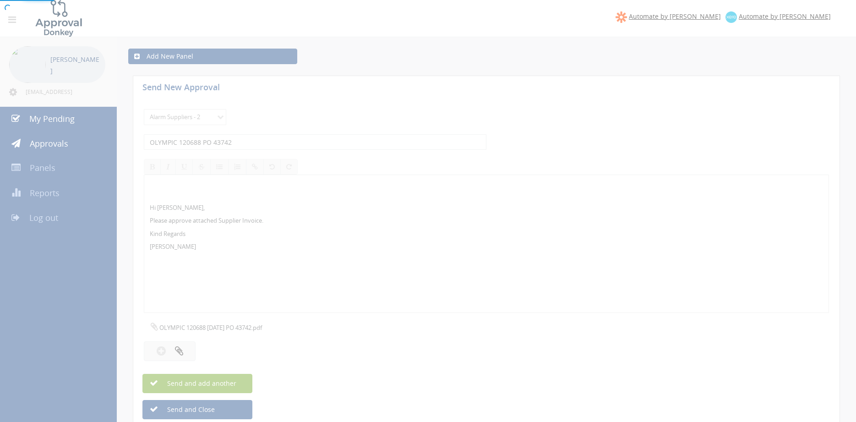
select select
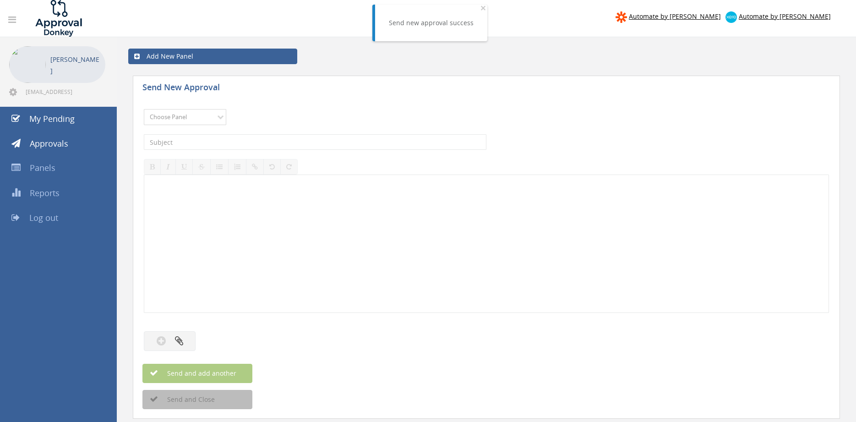
select select "9680"
click option "Alarm Suppliers - 2" at bounding box center [0, 0] width 0 height 0
click at [236, 142] on input "text" at bounding box center [315, 142] width 342 height 16
type input "OLYMPIC 120623 PO 43707"
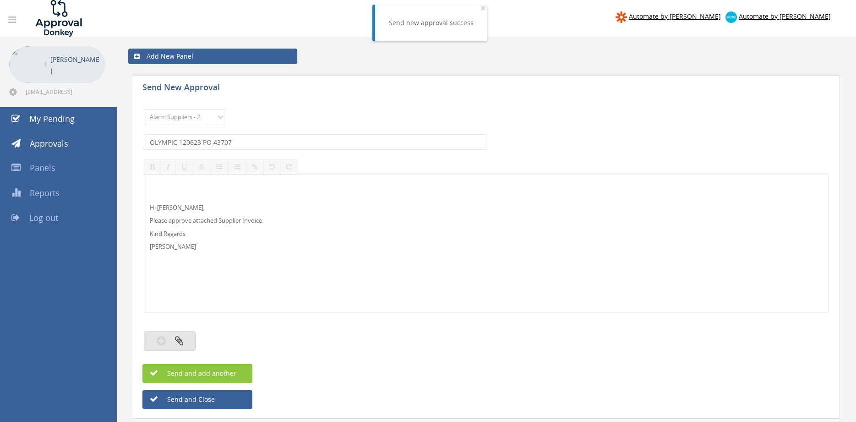
click at [179, 340] on icon "button" at bounding box center [179, 340] width 8 height 11
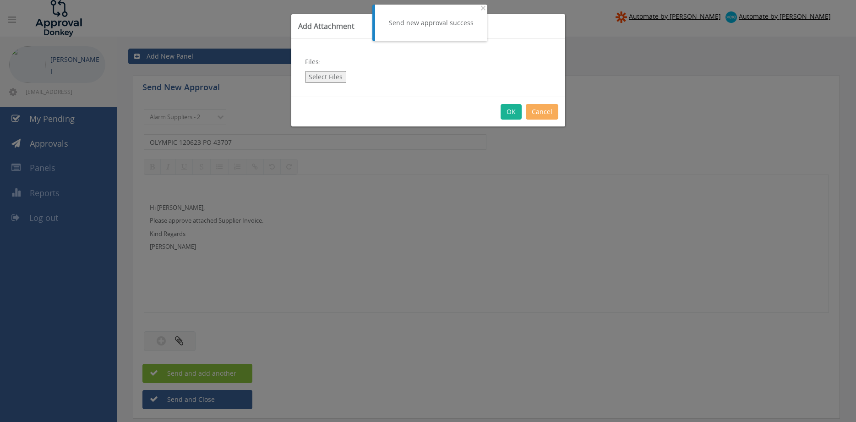
click at [332, 79] on button "Select Files" at bounding box center [325, 77] width 41 height 12
type input "C:\fakepath\OLYMPIC 120623 02.10.25 PO 43707.pdf"
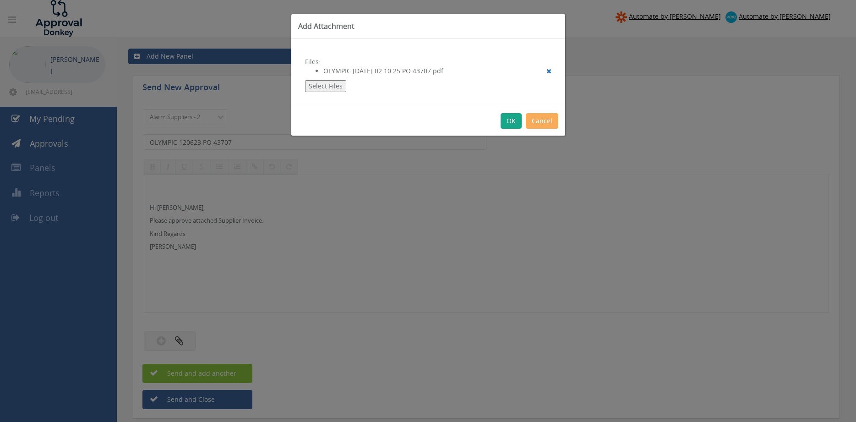
drag, startPoint x: 507, startPoint y: 121, endPoint x: 515, endPoint y: 125, distance: 9.4
click at [507, 120] on button "OK" at bounding box center [510, 121] width 21 height 16
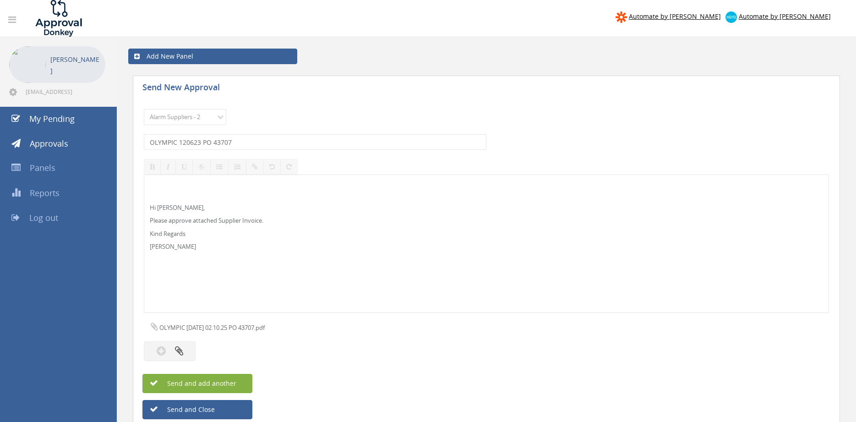
click at [246, 376] on button "Send and add another" at bounding box center [197, 383] width 110 height 19
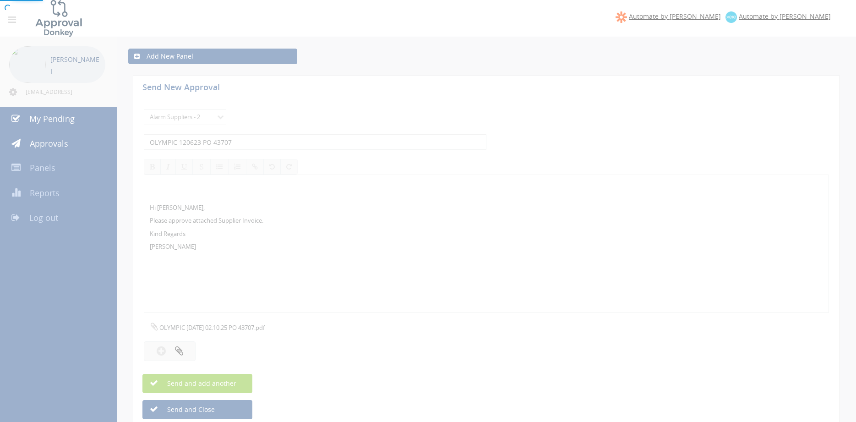
select select
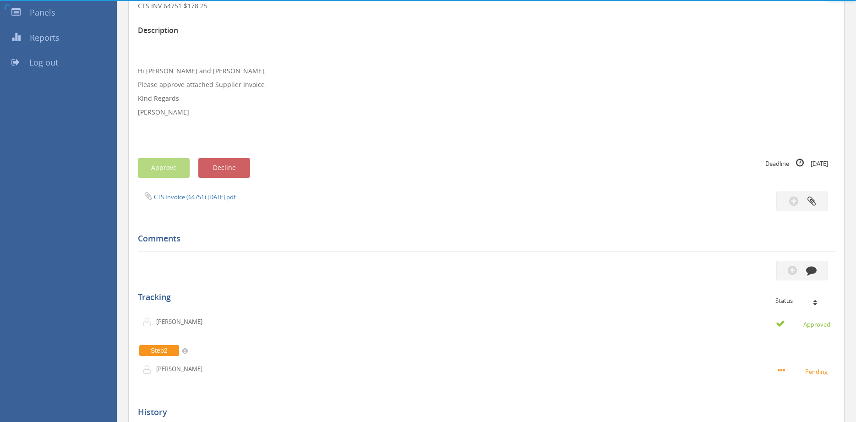
scroll to position [93, 0]
